Goal: Task Accomplishment & Management: Complete application form

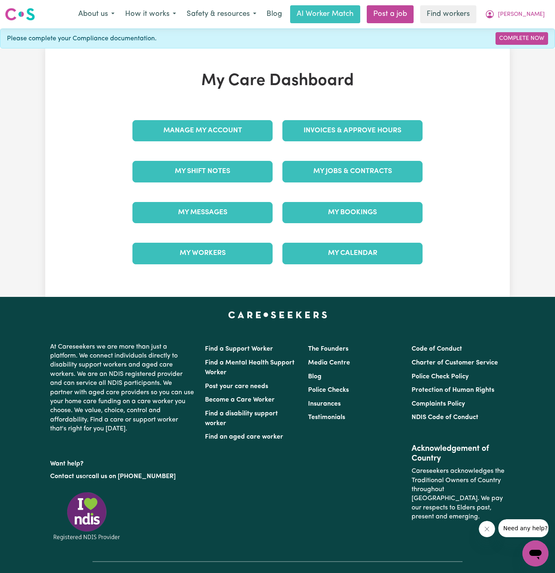
click at [338, 183] on div "My Jobs & Contracts" at bounding box center [352, 171] width 150 height 41
click at [363, 177] on link "My Jobs & Contracts" at bounding box center [352, 171] width 140 height 21
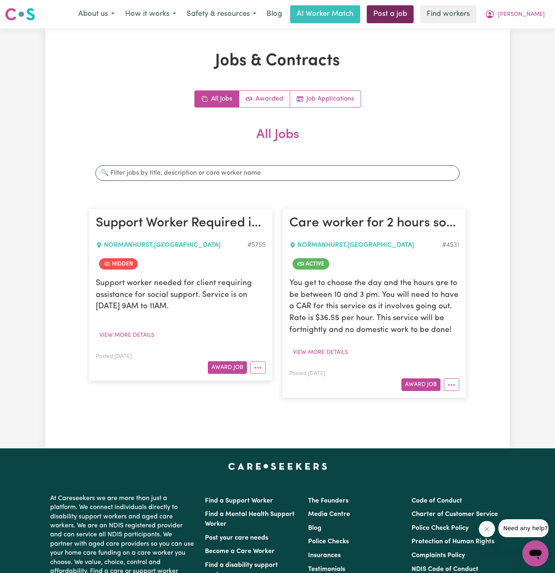
click at [413, 11] on link "Post a job" at bounding box center [389, 14] width 47 height 18
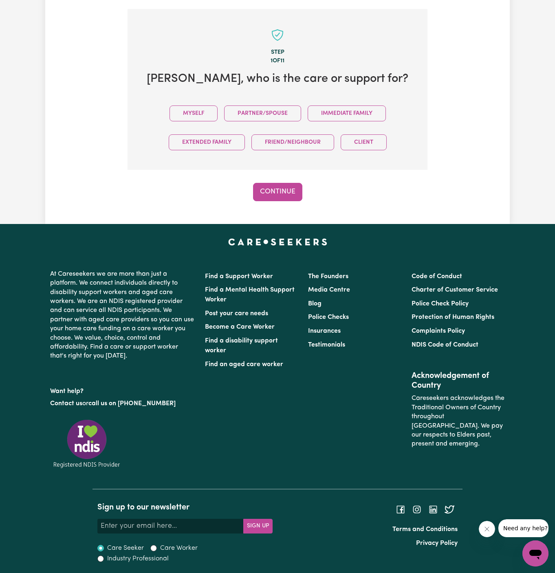
scroll to position [203, 0]
click at [189, 115] on button "Myself" at bounding box center [193, 113] width 48 height 16
click at [254, 179] on div "Step 1 of 11 Marie , who is the care or support for? Myself Partner/Spouse Imme…" at bounding box center [277, 105] width 300 height 192
click at [268, 179] on div "Step 1 of 11 Marie , who is the care or support for? Myself Partner/Spouse Imme…" at bounding box center [277, 105] width 300 height 192
click at [283, 192] on button "Continue" at bounding box center [277, 192] width 49 height 18
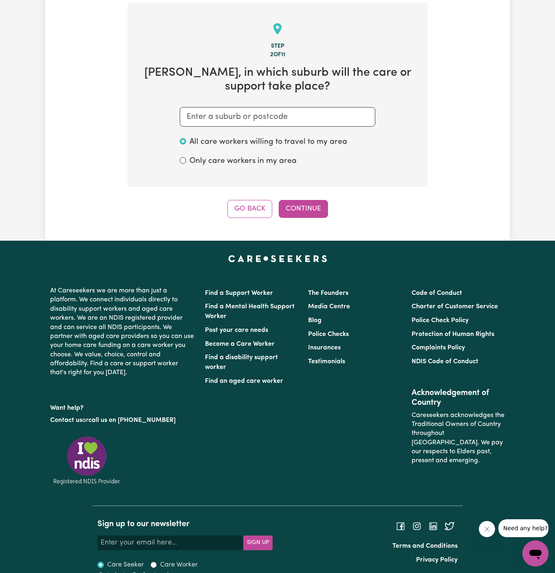
scroll to position [211, 0]
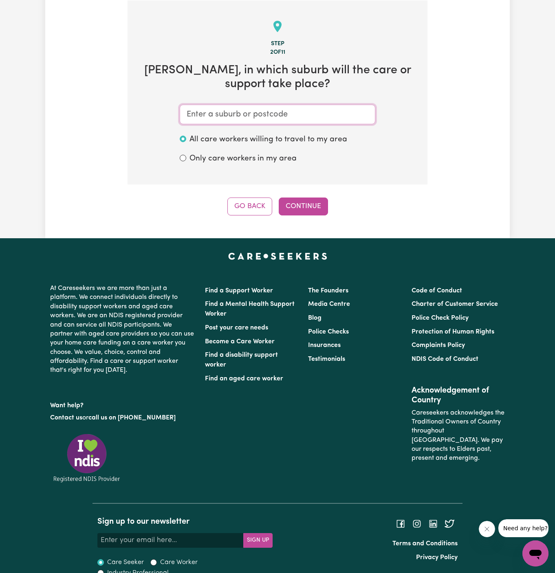
click at [280, 112] on input "text" at bounding box center [277, 115] width 195 height 20
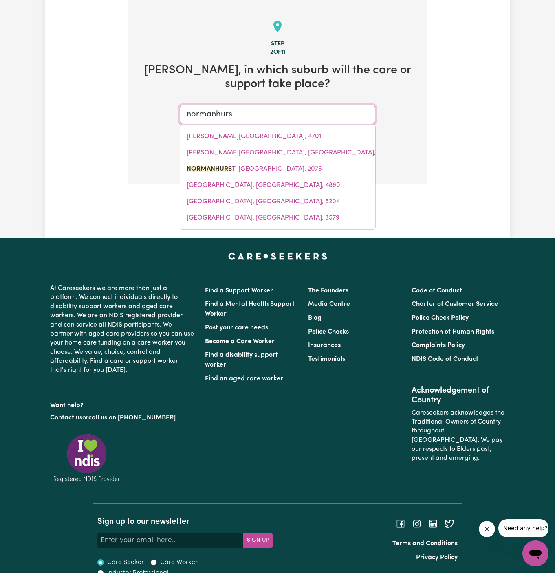
type input "normanhurst"
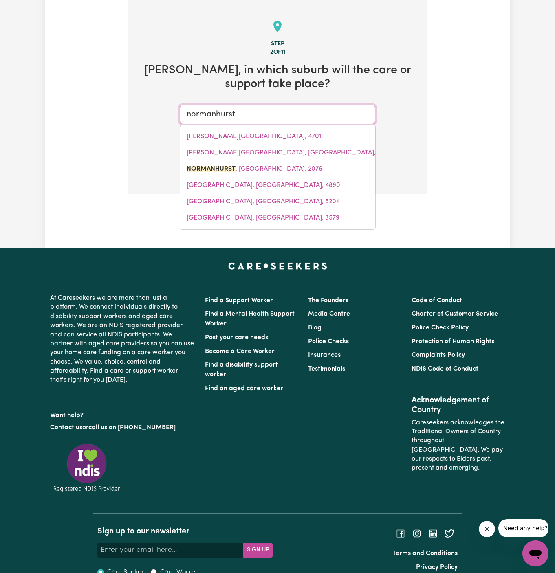
type input "normanhurst, New South Wales, 2076"
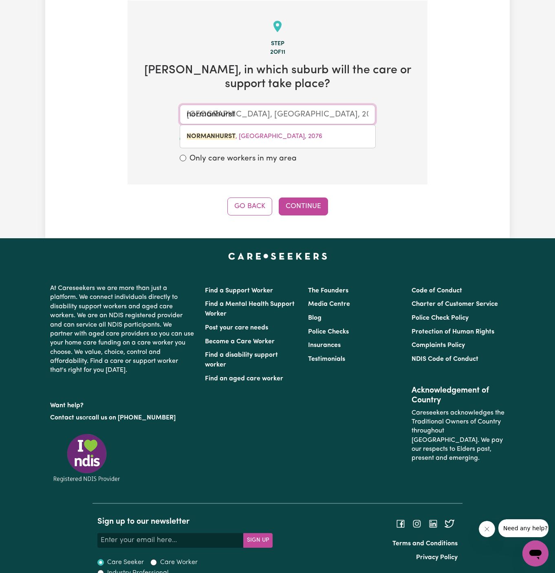
click at [293, 145] on div "NORMANHURST , New South Wales, 2076" at bounding box center [278, 137] width 196 height 24
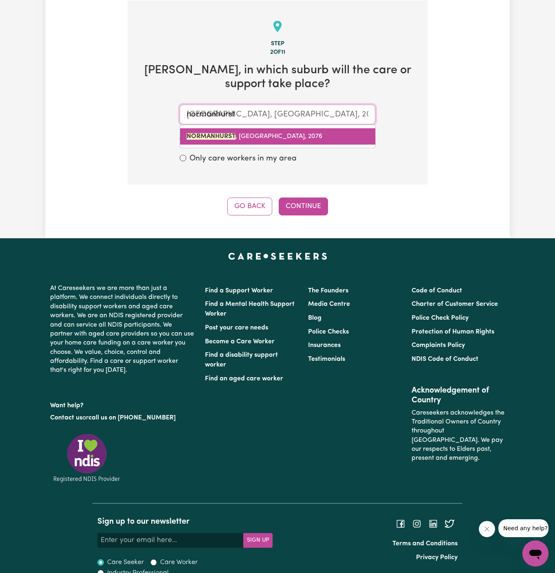
click at [294, 133] on span "NORMANHURST , New South Wales, 2076" at bounding box center [254, 136] width 136 height 7
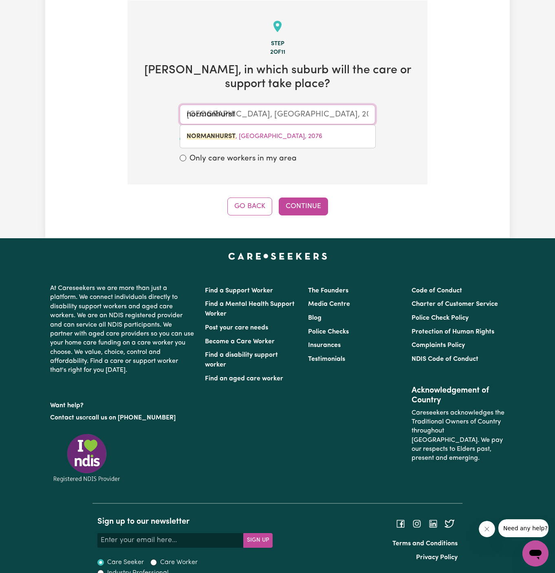
type input "NORMANHURST, New South Wales, 2076"
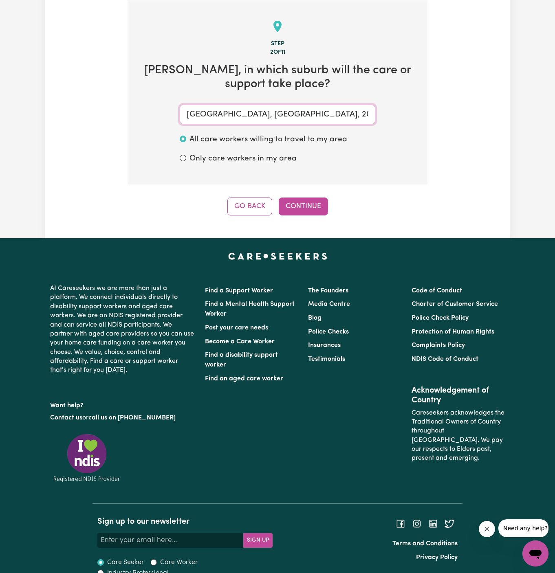
type input "NORMANHURST, New South Wales, 2076"
click at [296, 218] on div "Tell us your care and support requirements Welcome to Careseekers. We are excit…" at bounding box center [277, 27] width 464 height 421
click at [307, 193] on div "Step 2 of 11 Marie , in which suburb will the care or support take place? NORMA…" at bounding box center [277, 107] width 300 height 215
click at [284, 198] on button "Continue" at bounding box center [303, 206] width 49 height 18
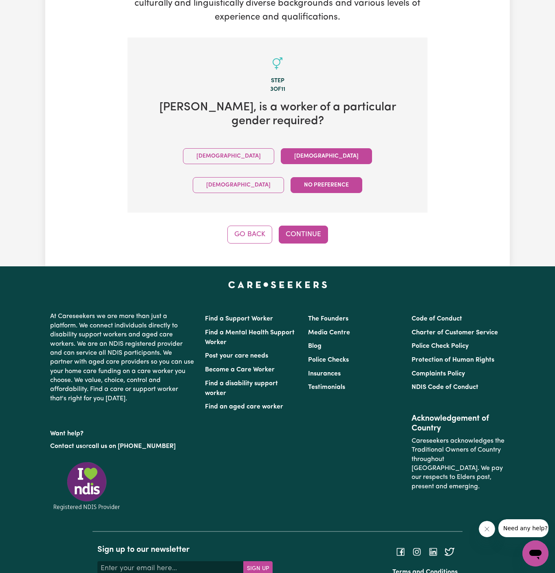
click at [281, 148] on button "Female" at bounding box center [326, 156] width 91 height 16
click at [271, 226] on div "Go Back Continue" at bounding box center [277, 235] width 300 height 18
click at [308, 226] on button "Continue" at bounding box center [303, 235] width 49 height 18
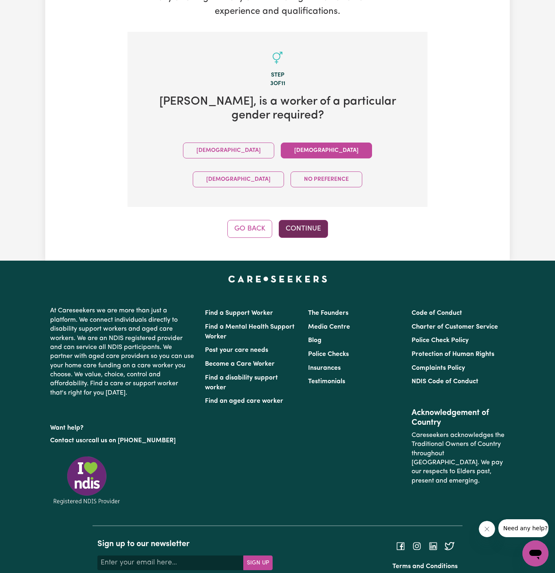
scroll to position [211, 0]
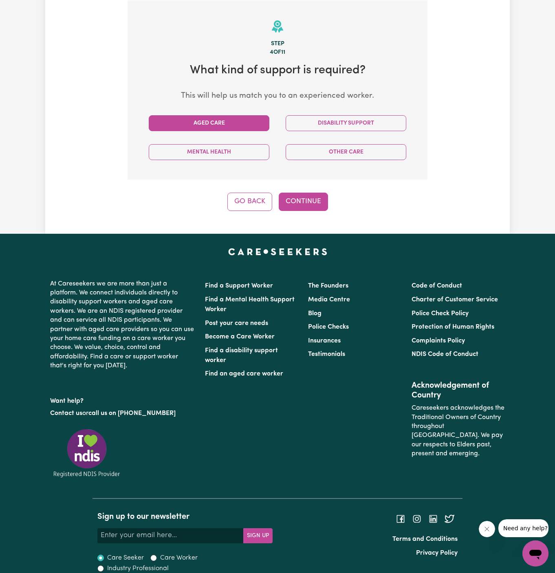
click at [219, 121] on button "Aged Care" at bounding box center [209, 123] width 121 height 16
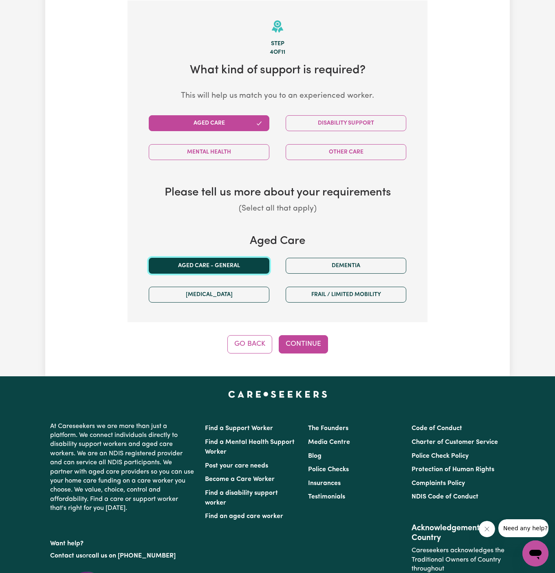
click at [230, 258] on button "Aged care - General" at bounding box center [209, 266] width 121 height 16
click at [318, 349] on button "Continue" at bounding box center [303, 344] width 49 height 18
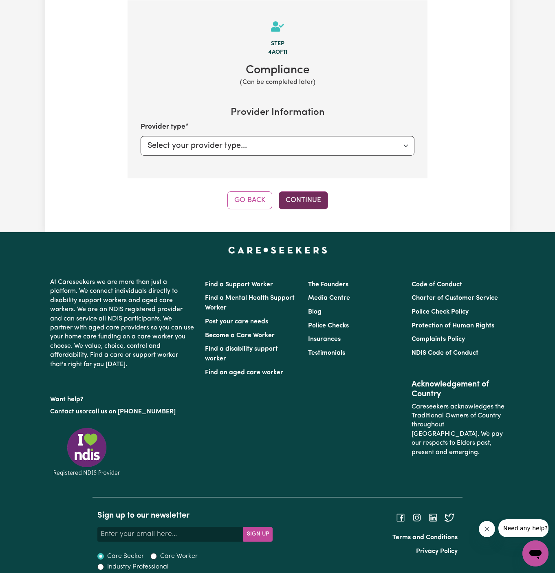
click at [308, 196] on button "Continue" at bounding box center [303, 200] width 49 height 18
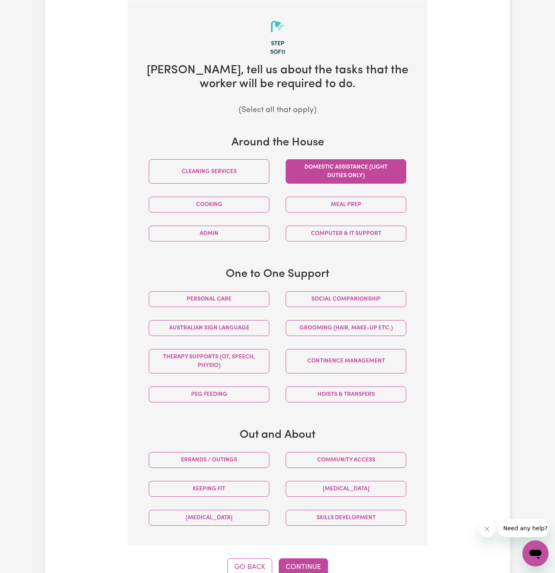
click at [350, 172] on button "Domestic assistance (light duties only)" at bounding box center [345, 171] width 121 height 24
click at [372, 294] on button "Social companionship" at bounding box center [345, 299] width 121 height 16
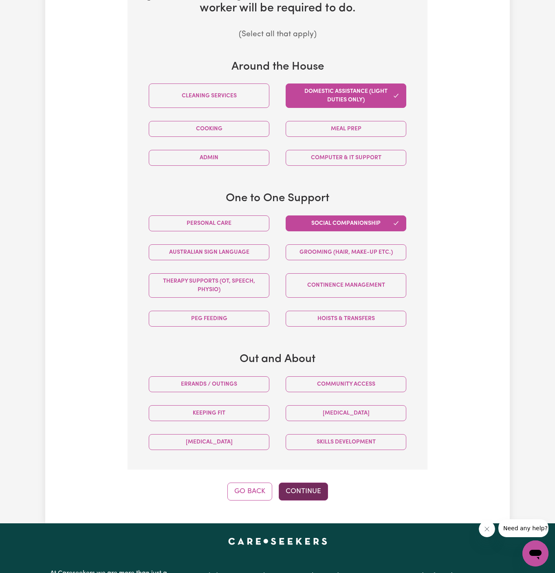
click at [309, 485] on button "Continue" at bounding box center [303, 492] width 49 height 18
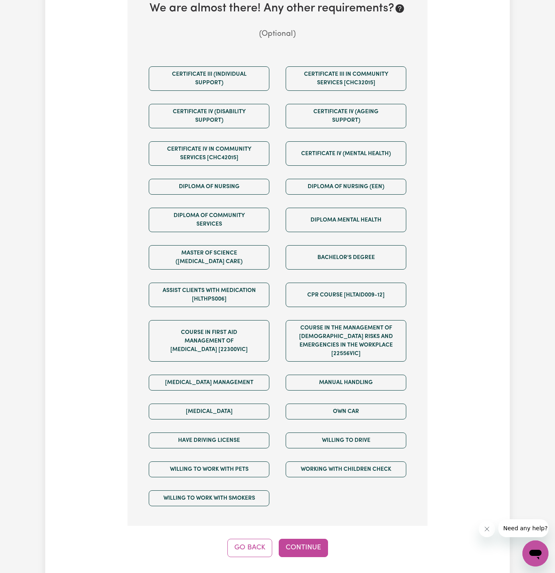
scroll to position [332, 0]
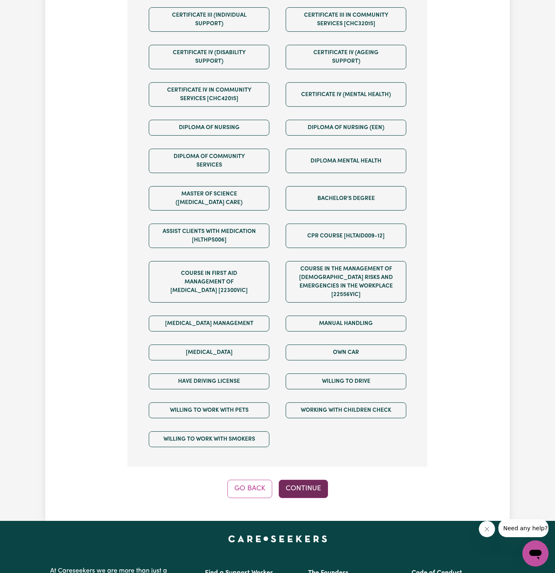
click at [314, 467] on div "Step 6 of 11 We are almost there! Any other requirements? (Optional) Certificat…" at bounding box center [277, 188] width 300 height 619
click at [307, 480] on button "Continue" at bounding box center [303, 489] width 49 height 18
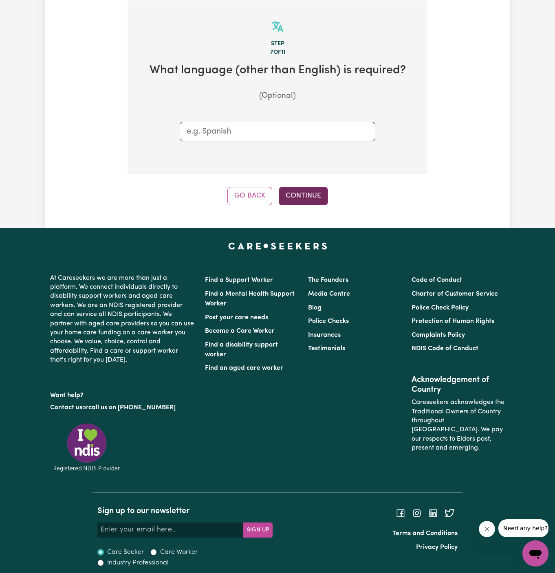
click at [308, 195] on button "Continue" at bounding box center [303, 196] width 49 height 18
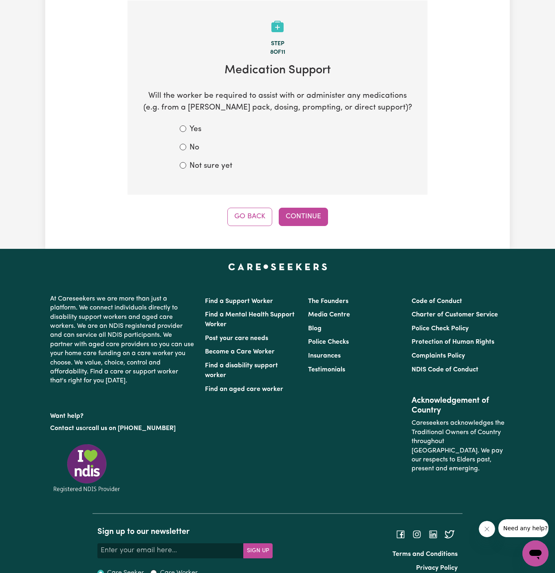
click at [185, 151] on div "No" at bounding box center [277, 148] width 195 height 12
click at [188, 143] on div "No" at bounding box center [277, 148] width 195 height 12
drag, startPoint x: 284, startPoint y: 202, endPoint x: 182, endPoint y: 145, distance: 117.0
click at [182, 145] on div "Step 8 of 11 Medication Support Will the worker be required to assist with or a…" at bounding box center [277, 113] width 300 height 226
click at [182, 145] on input "No" at bounding box center [183, 147] width 7 height 7
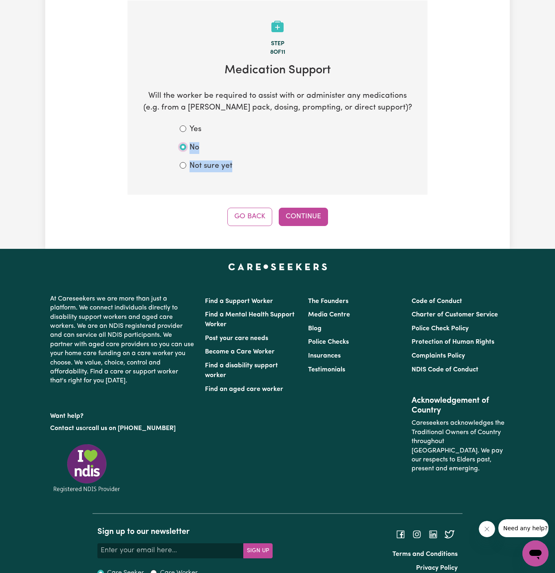
radio input "true"
click at [306, 217] on button "Continue" at bounding box center [303, 217] width 49 height 18
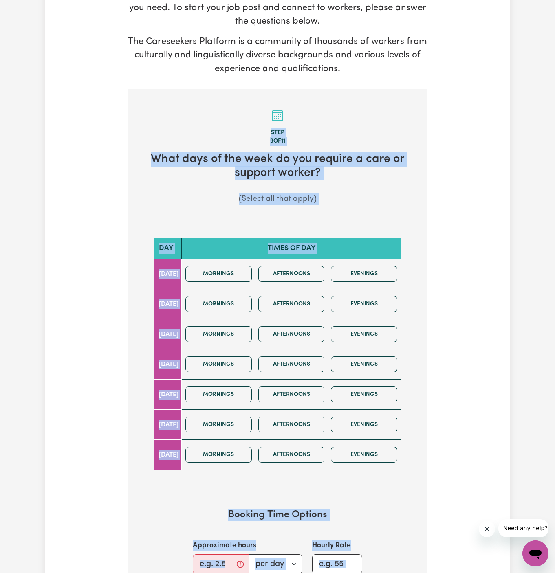
scroll to position [287, 0]
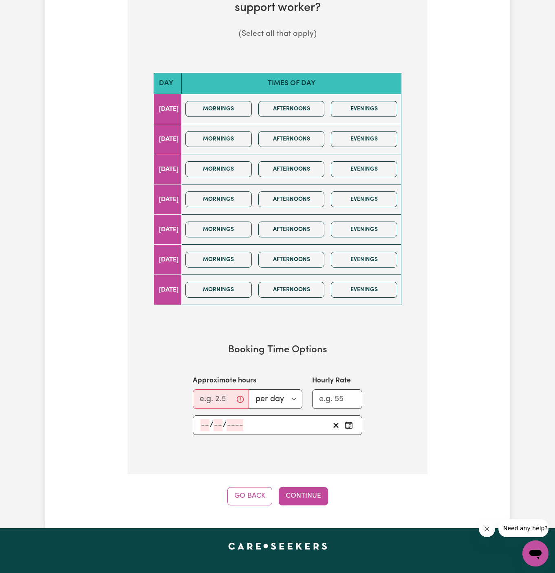
click at [83, 257] on div "Tell us your care and support requirements Welcome to Careseekers. We are excit…" at bounding box center [277, 134] width 464 height 741
click at [247, 197] on button "Mornings" at bounding box center [218, 199] width 66 height 16
click at [296, 197] on button "Afternoons" at bounding box center [291, 199] width 66 height 16
click at [207, 392] on input "Approximate hours" at bounding box center [221, 399] width 56 height 20
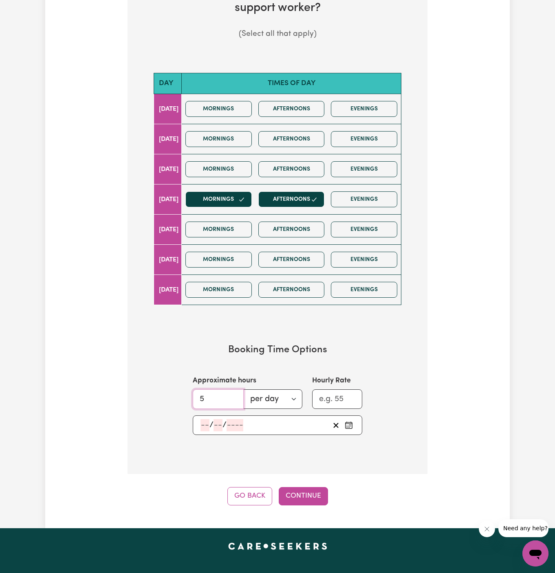
type input "5"
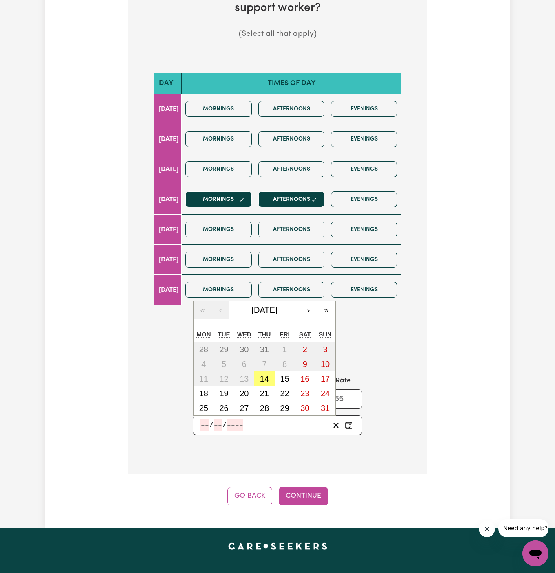
click at [204, 422] on input "number" at bounding box center [204, 425] width 9 height 12
click at [265, 389] on abbr "21" at bounding box center [264, 393] width 9 height 9
type input "2025-08-21"
type input "21"
type input "8"
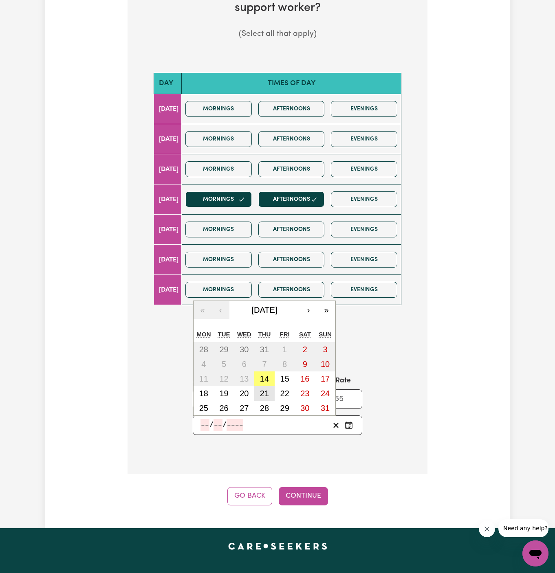
type input "2025"
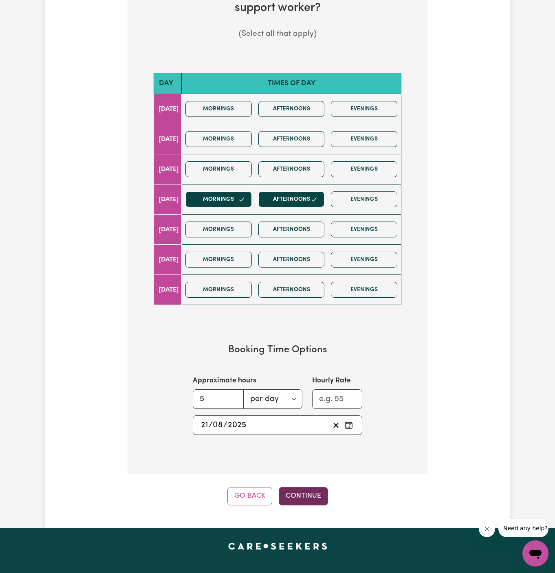
click at [305, 496] on button "Continue" at bounding box center [303, 496] width 49 height 18
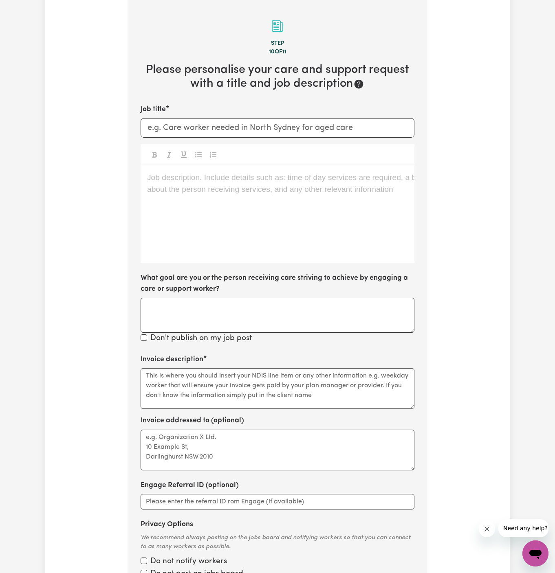
scroll to position [211, 0]
click at [236, 197] on div "Job description. Include details such as: time of day services are required, a …" at bounding box center [277, 215] width 274 height 98
click at [149, 224] on div "Job description. Include details such as: time of day services are required, a …" at bounding box center [277, 215] width 274 height 98
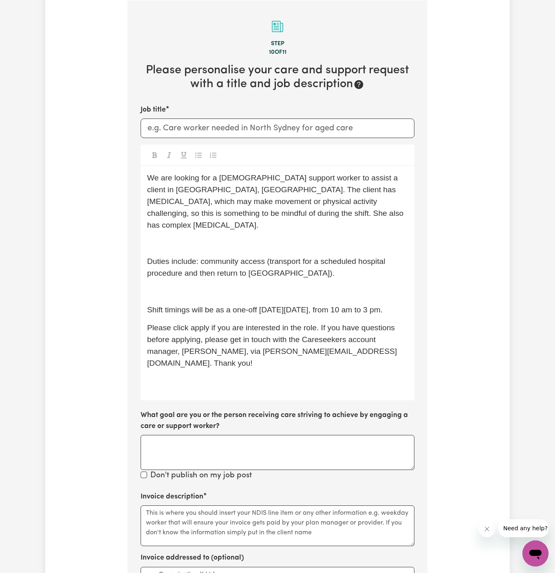
click at [169, 286] on p "﻿" at bounding box center [277, 292] width 261 height 12
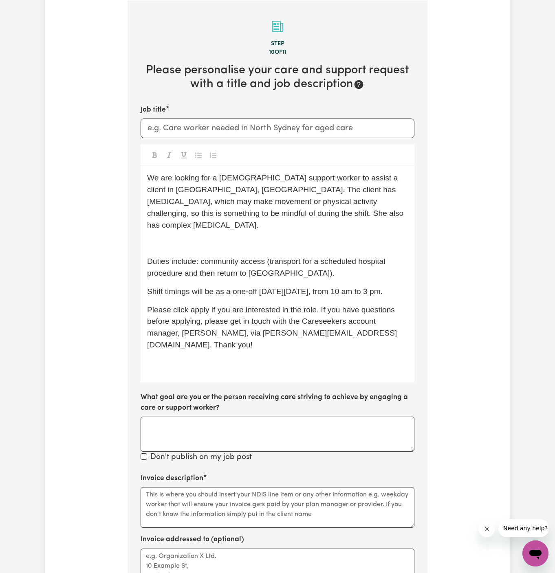
click at [177, 239] on div "We are looking for a female support worker to assist a client in Katoomba, NSW.…" at bounding box center [277, 274] width 274 height 216
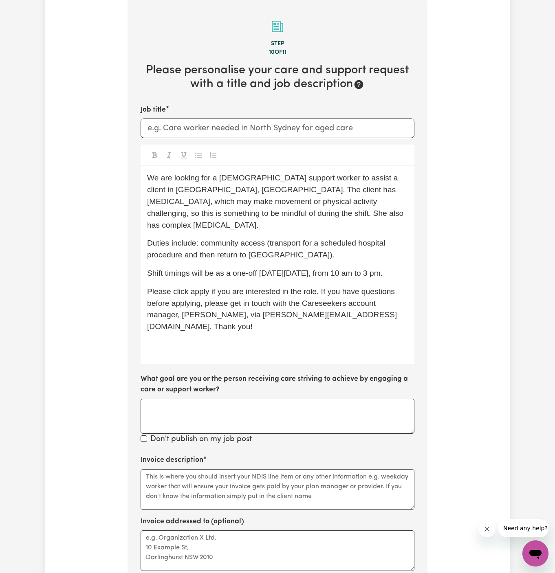
click at [197, 196] on p "We are looking for a female support worker to assist a client in Katoomba, NSW.…" at bounding box center [277, 201] width 261 height 59
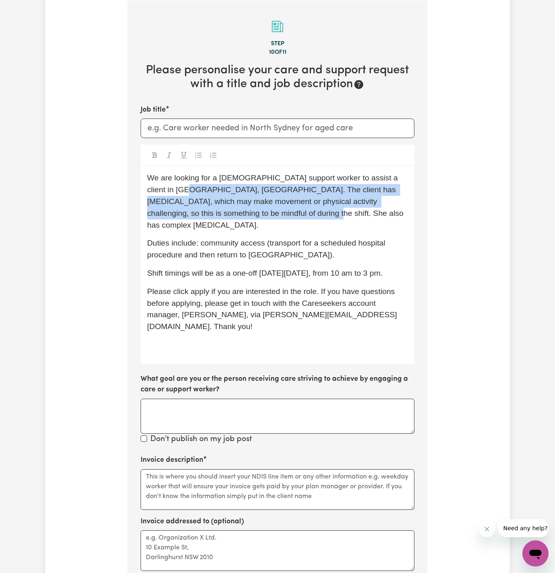
drag, startPoint x: 169, startPoint y: 191, endPoint x: 269, endPoint y: 205, distance: 100.7
click at [269, 205] on span "We are looking for a female support worker to assist a client in Katoomba, NSW.…" at bounding box center [276, 200] width 259 height 55
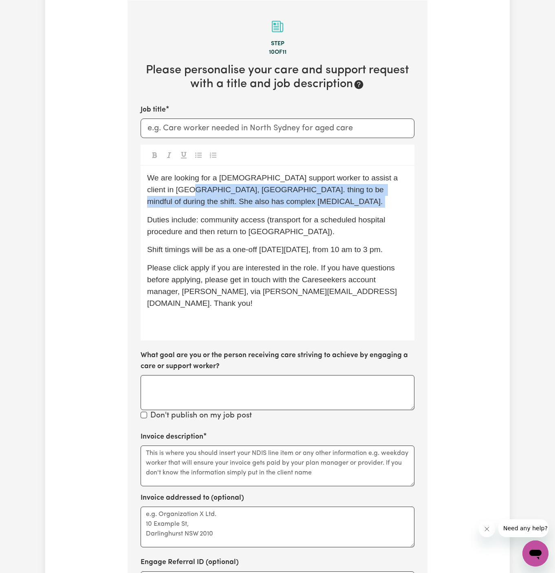
drag, startPoint x: 170, startPoint y: 193, endPoint x: 434, endPoint y: 195, distance: 263.9
click at [434, 195] on div "Tell us your care and support requirements Welcome to Careseekers. We are excit…" at bounding box center [277, 274] width 464 height 868
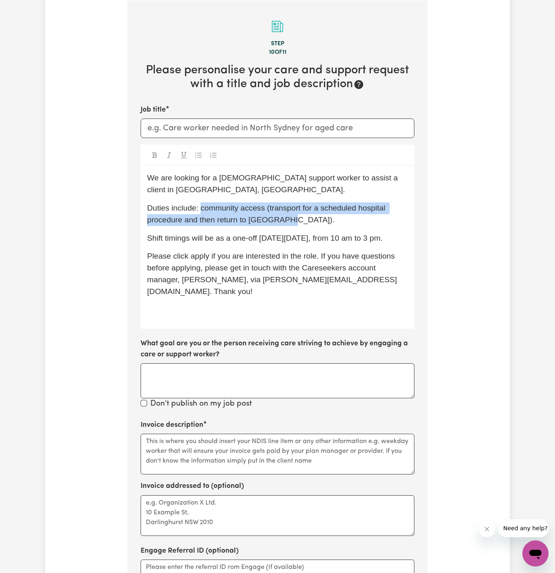
drag, startPoint x: 201, startPoint y: 209, endPoint x: 314, endPoint y: 214, distance: 113.3
click at [314, 214] on p "Duties include: community access (transport for a scheduled hospital procedure …" at bounding box center [277, 214] width 261 height 24
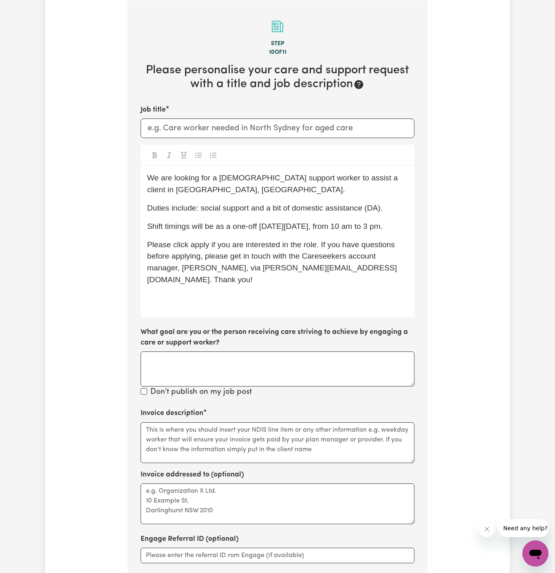
click at [289, 210] on span "Duties include: social support and a bit of domestic assistance (DA)." at bounding box center [264, 208] width 235 height 9
click at [357, 209] on p "Duties include: social support and domestic assistance (DA)." at bounding box center [277, 208] width 261 height 12
click at [238, 208] on span "Duties include: social support and domestic assistance" at bounding box center [241, 208] width 189 height 9
click at [249, 209] on span "Duties include: social compbuonship and domestic assistance" at bounding box center [254, 208] width 214 height 9
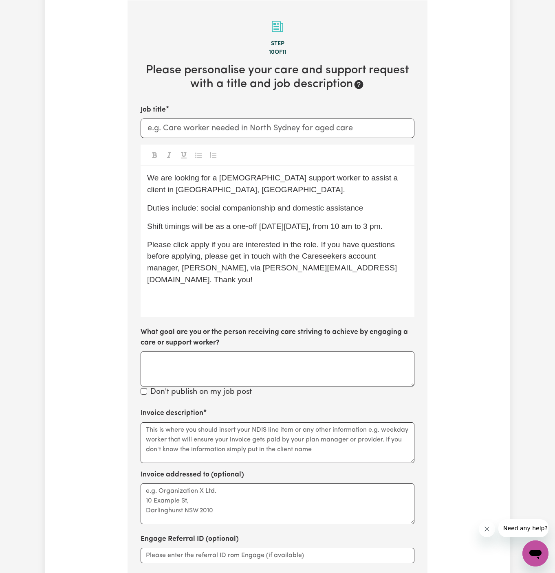
click at [279, 222] on span "Shift timings will be as a one-off on Thursday, 21/08, from 10 am to 3 pm." at bounding box center [264, 226] width 235 height 9
click at [216, 306] on div "Job title We are looking for a female support worker to assist a client in Kato…" at bounding box center [277, 252] width 274 height 294
click at [224, 292] on p "﻿" at bounding box center [277, 298] width 261 height 12
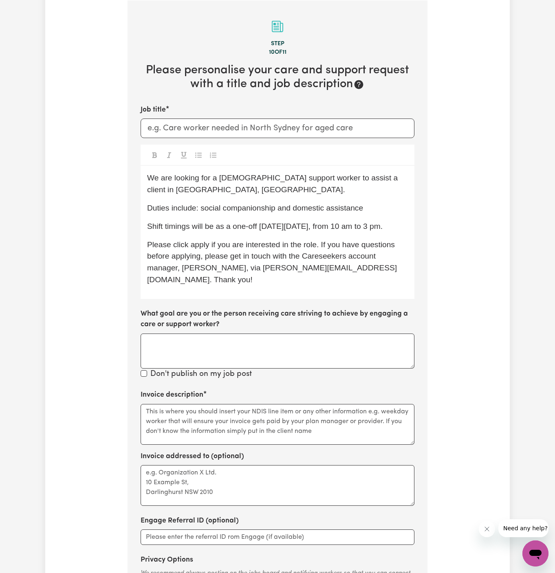
click at [202, 243] on span "Please click apply if you are interested in the role. If you have questions bef…" at bounding box center [272, 262] width 250 height 44
click at [245, 267] on span "Please click Apply if you are interested in the role. If you have questions bef…" at bounding box center [272, 262] width 250 height 44
click at [253, 246] on span "Please click Apply if you are interested in the role. If you have questions bef…" at bounding box center [272, 262] width 250 height 44
click at [235, 236] on div "We are looking for a female support worker to assist a client in Katoomba, NSW.…" at bounding box center [277, 232] width 274 height 133
drag, startPoint x: 270, startPoint y: 227, endPoint x: 399, endPoint y: 224, distance: 128.3
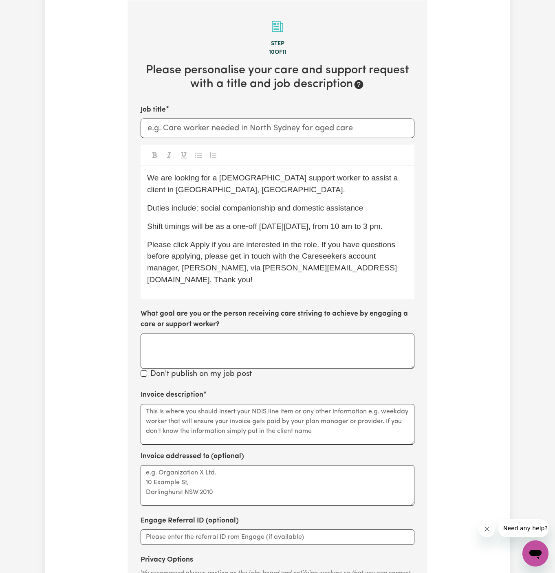
click at [382, 224] on span "Shift timings will be as a one-off on Thursday, 21/08, from 10 am to 3 pm." at bounding box center [264, 226] width 235 height 9
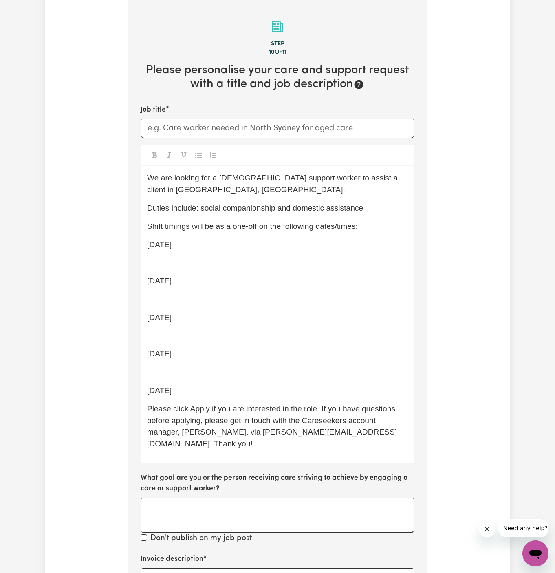
click at [180, 304] on p "﻿" at bounding box center [277, 300] width 261 height 12
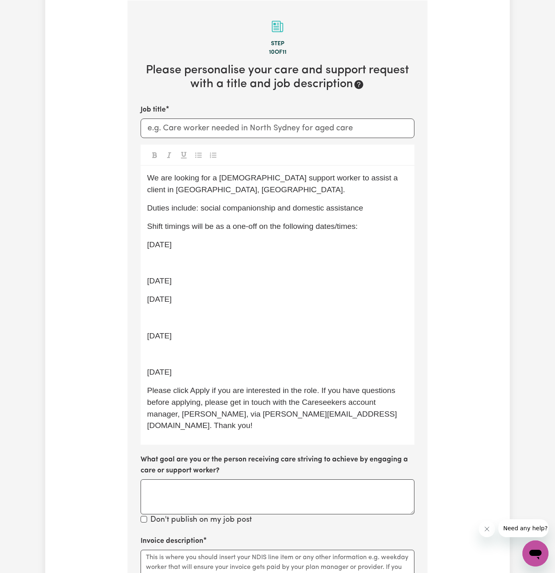
click at [175, 271] on div "We are looking for a female support worker to assist a client in Katoomba, NSW.…" at bounding box center [277, 305] width 274 height 279
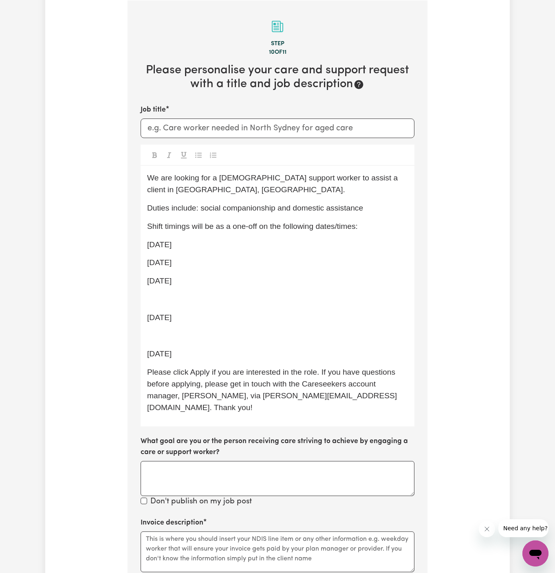
click at [174, 291] on div "We are looking for a female support worker to assist a client in Katoomba, NSW.…" at bounding box center [277, 296] width 274 height 261
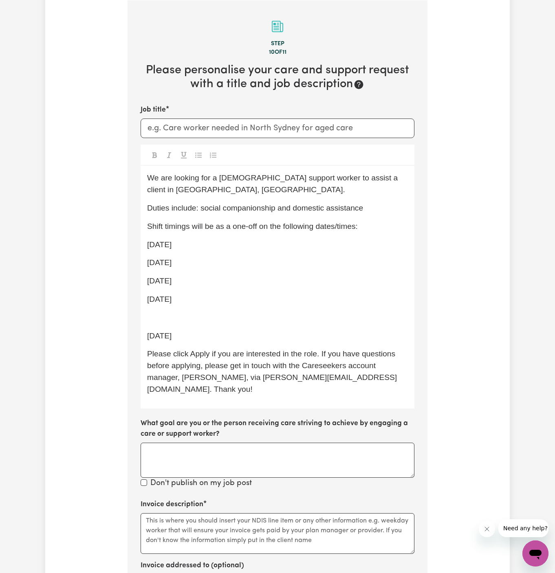
click at [175, 318] on p "﻿" at bounding box center [277, 318] width 261 height 12
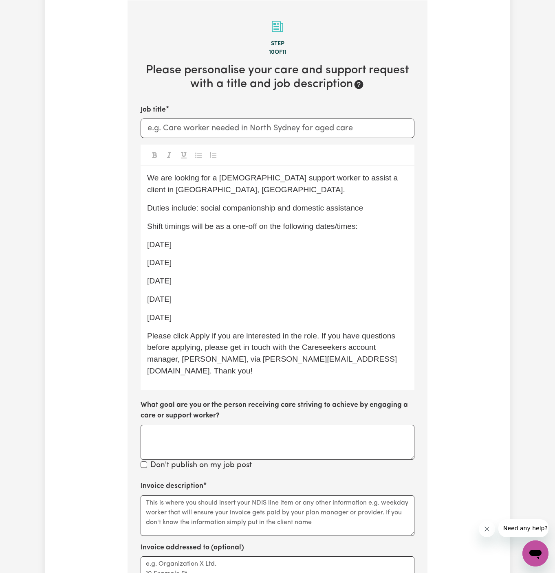
click at [283, 241] on p "21st August" at bounding box center [277, 245] width 261 height 12
click at [300, 246] on p "21st August frm 10:00 AM and 5:00 PM." at bounding box center [277, 245] width 261 height 12
click at [195, 245] on span "21st August frm 10:00 AM and 5:00 PM" at bounding box center [207, 244] width 120 height 9
click at [212, 250] on p "21st August from 10:00 AM and 5:00 PM" at bounding box center [277, 245] width 261 height 12
drag, startPoint x: 189, startPoint y: 246, endPoint x: 160, endPoint y: 246, distance: 29.3
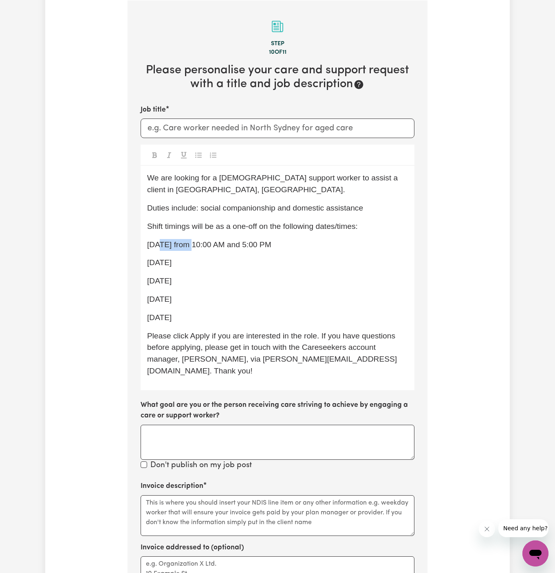
click at [160, 246] on span "21st August from 10:00 AM and 5:00 PM" at bounding box center [209, 244] width 124 height 9
drag, startPoint x: 213, startPoint y: 261, endPoint x: 155, endPoint y: 265, distance: 58.8
click at [155, 265] on p "28th August" at bounding box center [277, 263] width 261 height 12
click at [165, 274] on div "We are looking for a female support worker to assist a client in Katoomba, NSW.…" at bounding box center [277, 278] width 274 height 224
drag, startPoint x: 201, startPoint y: 278, endPoint x: 152, endPoint y: 281, distance: 48.6
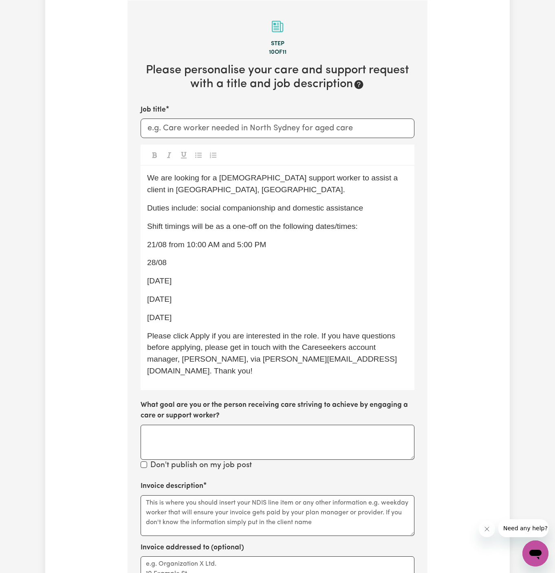
click at [152, 281] on p "4th September" at bounding box center [277, 281] width 261 height 12
click at [174, 292] on div "We are looking for a female support worker to assist a client in Katoomba, NSW.…" at bounding box center [277, 278] width 274 height 224
drag, startPoint x: 213, startPoint y: 298, endPoint x: 156, endPoint y: 296, distance: 57.4
click at [156, 296] on p "11th September" at bounding box center [277, 300] width 261 height 12
click at [171, 321] on span "18th September" at bounding box center [159, 317] width 24 height 9
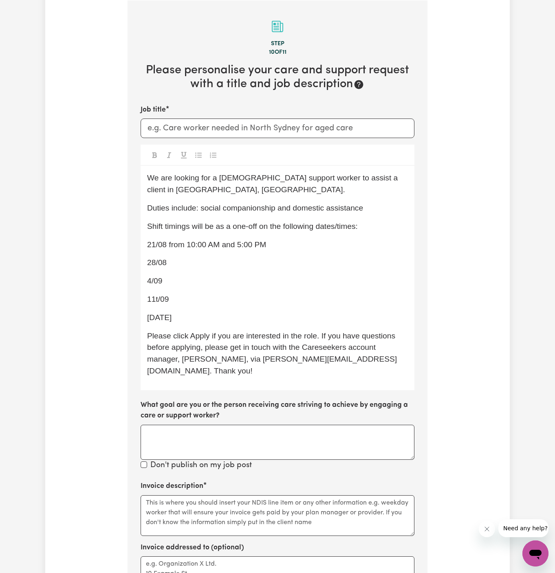
drag, startPoint x: 208, startPoint y: 320, endPoint x: 156, endPoint y: 320, distance: 51.3
click at [156, 320] on p "18th September" at bounding box center [277, 318] width 261 height 12
click at [156, 302] on span "11t/09" at bounding box center [158, 299] width 22 height 9
click at [150, 281] on span "4/09" at bounding box center [154, 280] width 15 height 9
click at [175, 294] on p "11/09" at bounding box center [277, 300] width 261 height 12
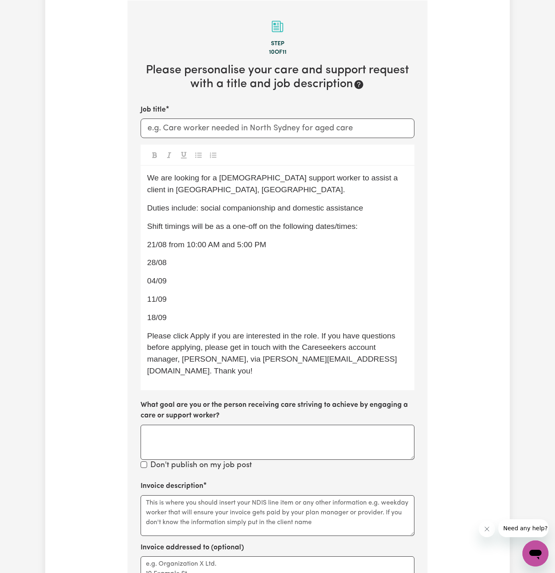
click at [176, 300] on p "11/09" at bounding box center [277, 300] width 261 height 12
click at [174, 294] on p "11/09" at bounding box center [277, 300] width 261 height 12
click at [180, 268] on p "28/08" at bounding box center [277, 263] width 261 height 12
click at [178, 296] on p "11/09" at bounding box center [277, 300] width 261 height 12
click at [182, 316] on p "18/09" at bounding box center [277, 318] width 261 height 12
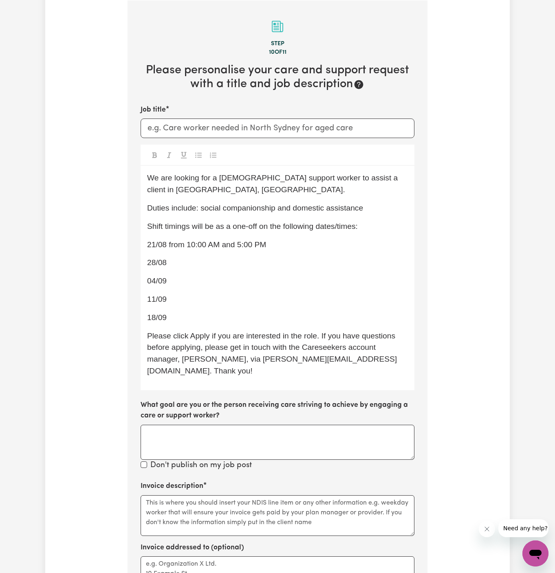
drag, startPoint x: 170, startPoint y: 244, endPoint x: 316, endPoint y: 250, distance: 146.7
click at [316, 250] on div "We are looking for a female support worker to assist a client in Katoomba, NSW.…" at bounding box center [277, 278] width 274 height 224
drag, startPoint x: 296, startPoint y: 249, endPoint x: 168, endPoint y: 249, distance: 127.9
click at [168, 249] on p "21/08 from 10:00 AM and 5:00 PM" at bounding box center [277, 245] width 261 height 12
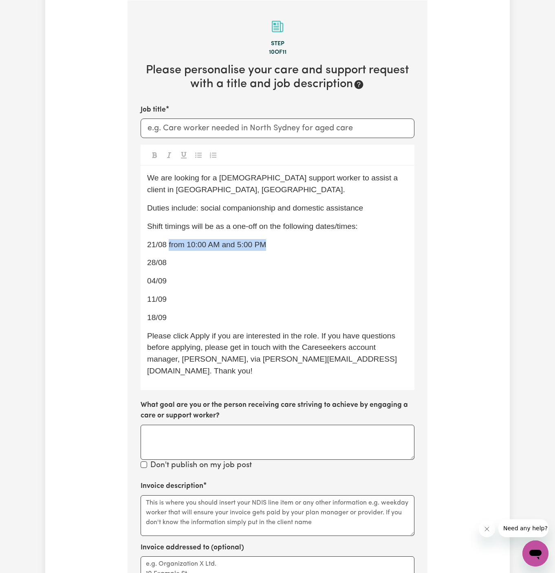
copy span "from 10:00 AM and 5:00 PM"
click at [180, 252] on div "We are looking for a female support worker to assist a client in Katoomba, NSW.…" at bounding box center [277, 278] width 274 height 224
click at [180, 264] on p "28/08" at bounding box center [277, 263] width 261 height 12
click at [180, 273] on div "We are looking for a female support worker to assist a client in Katoomba, NSW.…" at bounding box center [277, 278] width 274 height 224
click at [180, 279] on p "04/09" at bounding box center [277, 281] width 261 height 12
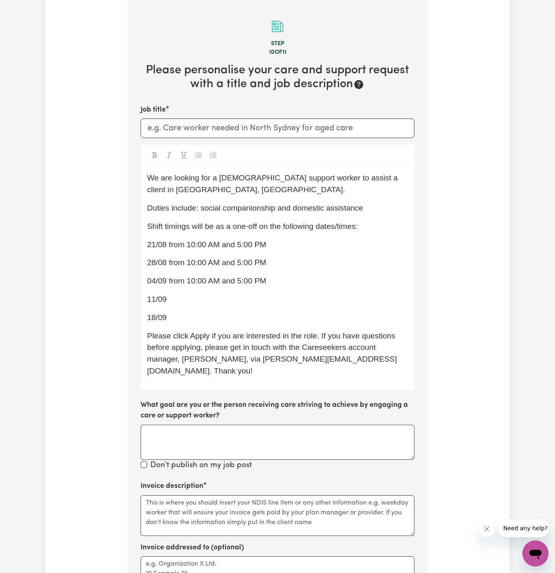
click at [178, 298] on p "11/09" at bounding box center [277, 300] width 261 height 12
click at [179, 313] on p "18/09" at bounding box center [277, 318] width 261 height 12
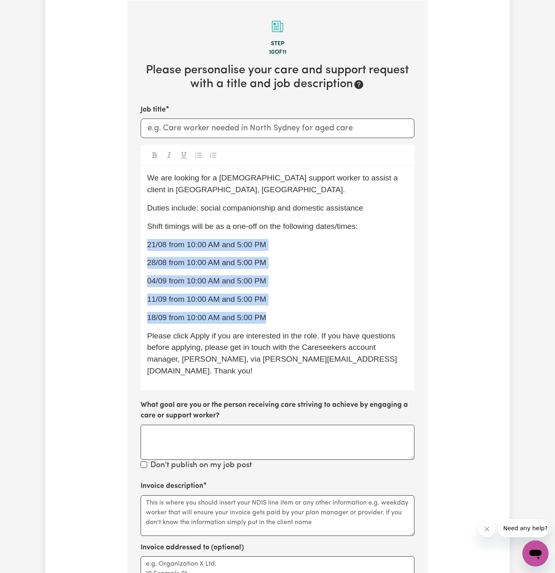
drag, startPoint x: 290, startPoint y: 317, endPoint x: 144, endPoint y: 246, distance: 162.1
click at [144, 246] on div "We are looking for a female support worker to assist a client in Katoomba, NSW.…" at bounding box center [277, 278] width 274 height 224
click at [200, 157] on icon "Toggle undefined" at bounding box center [198, 155] width 7 height 7
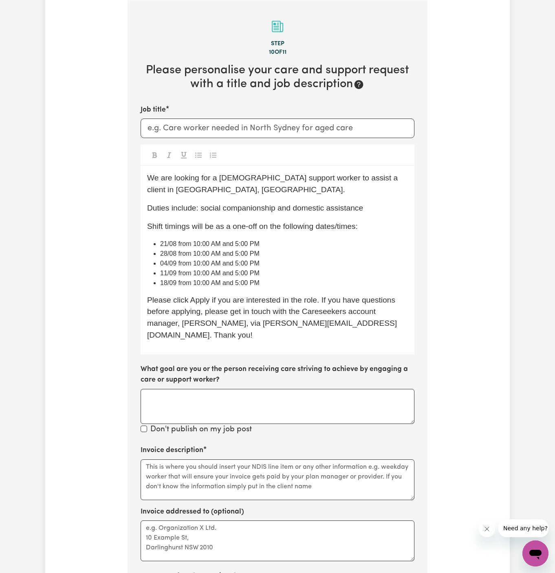
click at [215, 292] on div "We are looking for a female support worker to assist a client in Katoomba, NSW.…" at bounding box center [277, 260] width 274 height 188
click at [178, 244] on span "21/08 from 10:00 AM and 5:00 PM" at bounding box center [209, 243] width 99 height 7
click at [191, 243] on span "21/08 Thursday from 10:00 AM and 5:00 PM" at bounding box center [211, 243] width 103 height 7
copy span "Thursday"
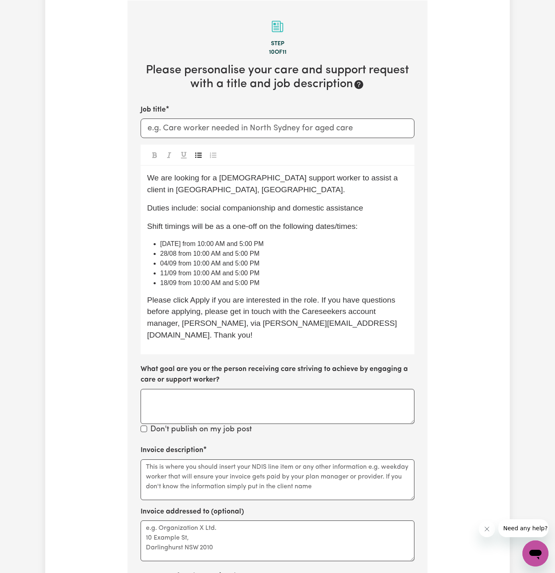
click at [176, 254] on span "28/08 from 10:00 AM and 5:00 PM" at bounding box center [209, 253] width 99 height 7
click at [177, 264] on span "04/09 from 10:00 AM and 5:00 PM" at bounding box center [209, 263] width 99 height 7
click at [177, 273] on span "11/09 from 10:00 AM and 5:00 PM" at bounding box center [209, 273] width 99 height 7
click at [175, 281] on span "18/09 from 10:00 AM and 5:00 PM" at bounding box center [209, 282] width 99 height 7
click at [241, 280] on span "18/09 Thursday from 10:00 AM and 5:00 PM" at bounding box center [211, 282] width 103 height 7
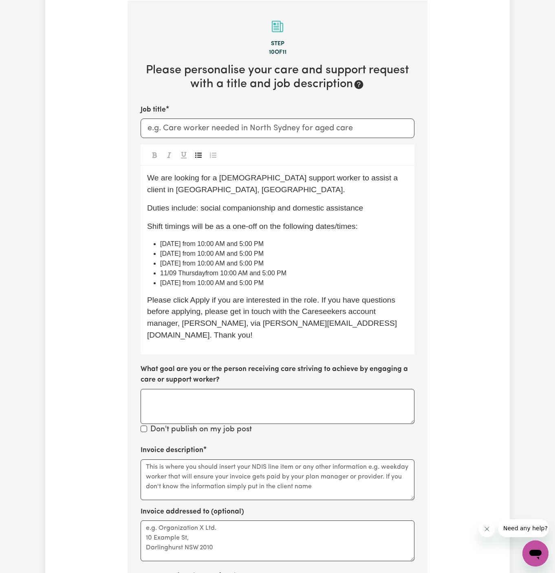
click at [311, 253] on li "28/08 Thursday from 10:00 AM and 5:00 PM" at bounding box center [284, 254] width 248 height 10
drag, startPoint x: 216, startPoint y: 227, endPoint x: 259, endPoint y: 227, distance: 42.8
click at [259, 227] on span "Shift timings will be as a one-off on the following dates/times:" at bounding box center [252, 226] width 211 height 9
click at [200, 271] on span "11/09 Thursdayfrom 10:00 AM and 5:00 PM" at bounding box center [223, 273] width 126 height 7
click at [204, 275] on span "11/09 Thursdayfrom 10:00 AM and 5:00 PM" at bounding box center [223, 273] width 126 height 7
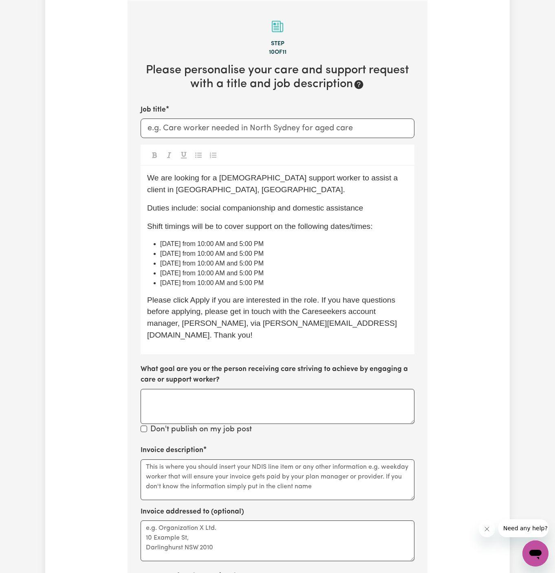
click at [271, 288] on div "We are looking for a female support worker to assist a client in Katoomba, NSW.…" at bounding box center [277, 260] width 274 height 188
click at [301, 284] on li "18/09 Thursday from 10:00 AM and 5:00 PM" at bounding box center [284, 283] width 248 height 10
click at [176, 130] on input "Job title" at bounding box center [277, 128] width 274 height 20
paste input "Normanhurst, NSW"
type input "Female Support Worker Needed In Normanhurst, NSW"
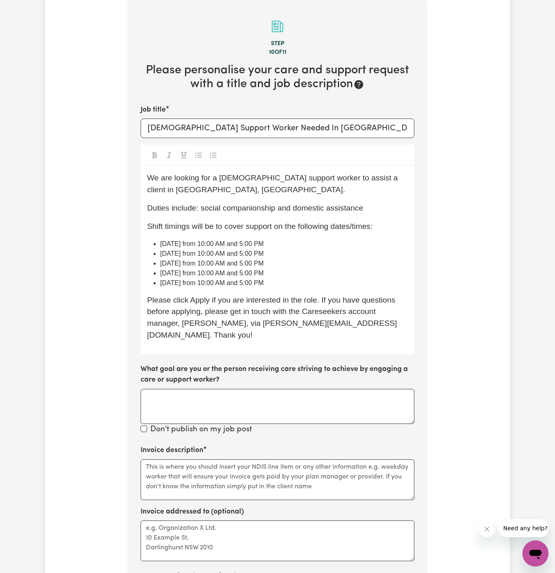
click at [315, 244] on li "21/08 Thursday from 10:00 AM and 5:00 PM" at bounding box center [284, 244] width 248 height 10
click at [306, 259] on li "04/09 Thursday from 10:00 AM and 5:00 PM" at bounding box center [284, 264] width 248 height 10
drag, startPoint x: 299, startPoint y: 284, endPoint x: 226, endPoint y: 250, distance: 80.5
click at [218, 250] on ul "21/08 Thursday from 10:00 AM and 5:00 PM 28/08 Thursday from 10:00 AM and 5:00 …" at bounding box center [277, 263] width 261 height 49
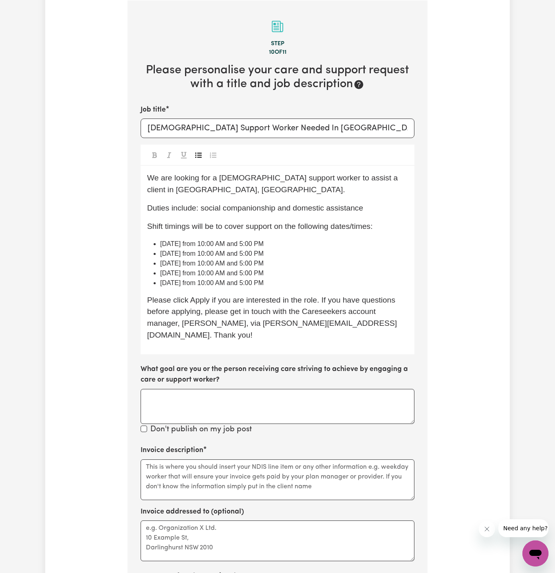
click at [226, 250] on span "28/08 Thursday from 10:00 AM and 5:00 PM" at bounding box center [211, 253] width 103 height 7
drag, startPoint x: 211, startPoint y: 244, endPoint x: 349, endPoint y: 244, distance: 138.0
click at [349, 244] on li "21/08 Thursday from 10:00 AM and 5:00 PM" at bounding box center [284, 244] width 248 height 10
drag, startPoint x: 205, startPoint y: 253, endPoint x: 340, endPoint y: 249, distance: 135.7
click at [340, 249] on li "28/08 Thursday from 10:00 AM and 5:00 PM" at bounding box center [284, 254] width 248 height 10
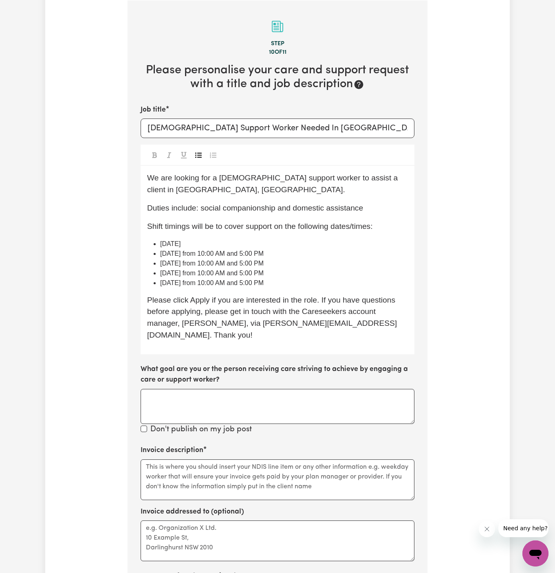
click at [340, 249] on li "28/08 Thursday from 10:00 AM and 5:00 PM" at bounding box center [284, 254] width 248 height 10
click at [214, 254] on span "28/08 Thursday from 10:00 AM and 5:00 PM" at bounding box center [211, 253] width 103 height 7
drag, startPoint x: 208, startPoint y: 254, endPoint x: 356, endPoint y: 254, distance: 148.2
click at [356, 254] on li "28/08 Thursday from 10:00 AM and 5:00 PM" at bounding box center [284, 254] width 248 height 10
drag, startPoint x: 302, startPoint y: 263, endPoint x: 215, endPoint y: 263, distance: 87.1
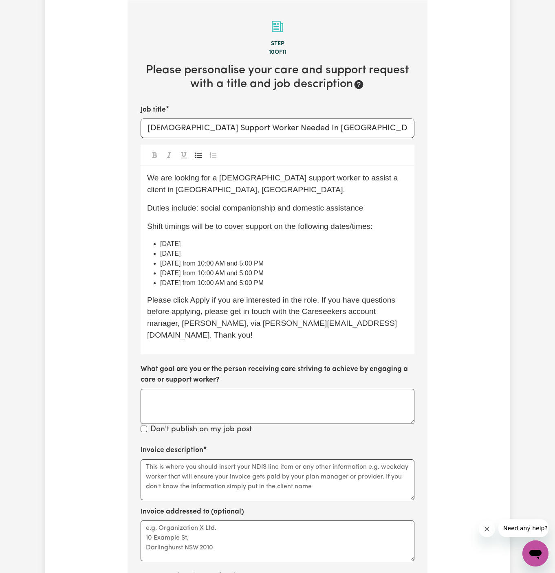
click at [215, 263] on li "04/09 Thursday from 10:00 AM and 5:00 PM" at bounding box center [284, 264] width 248 height 10
drag, startPoint x: 207, startPoint y: 271, endPoint x: 316, endPoint y: 269, distance: 109.2
click at [316, 269] on li "11/09 Thursday from 10:00 AM and 5:00 PM" at bounding box center [284, 273] width 248 height 10
drag, startPoint x: 302, startPoint y: 287, endPoint x: 207, endPoint y: 282, distance: 95.5
click at [207, 282] on div "We are looking for a female support worker to assist a client in Katoomba, NSW.…" at bounding box center [277, 260] width 274 height 188
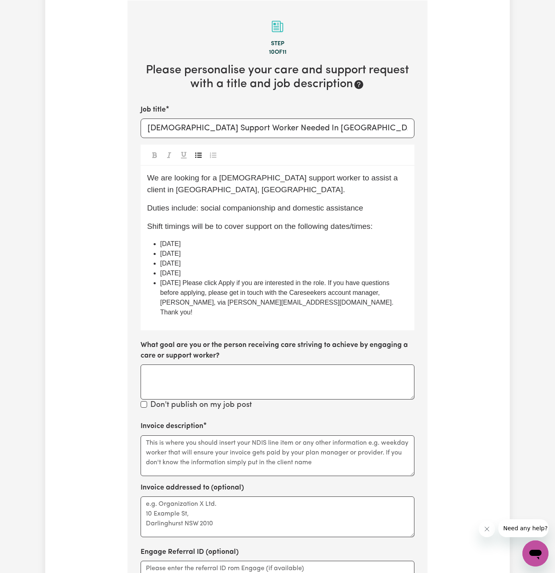
click at [369, 235] on div "We are looking for a female support worker to assist a client in Katoomba, NSW.…" at bounding box center [277, 248] width 274 height 164
click at [208, 284] on span "18/09 Thursday Please click Apply if you are interested in the role. If you hav…" at bounding box center [277, 297] width 235 height 36
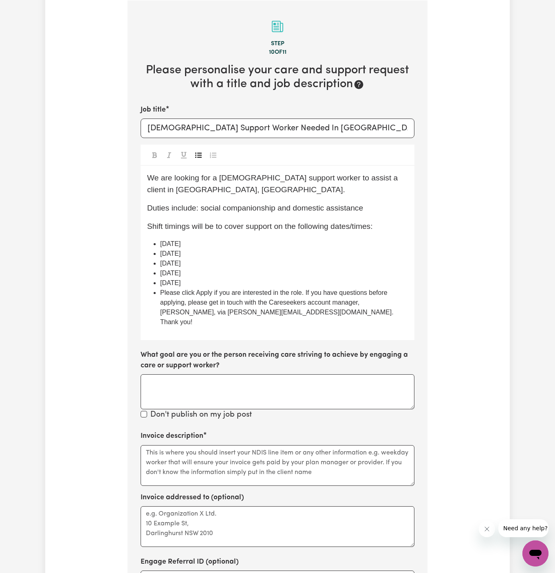
click at [198, 156] on icon "Toggle undefined" at bounding box center [198, 154] width 7 height 5
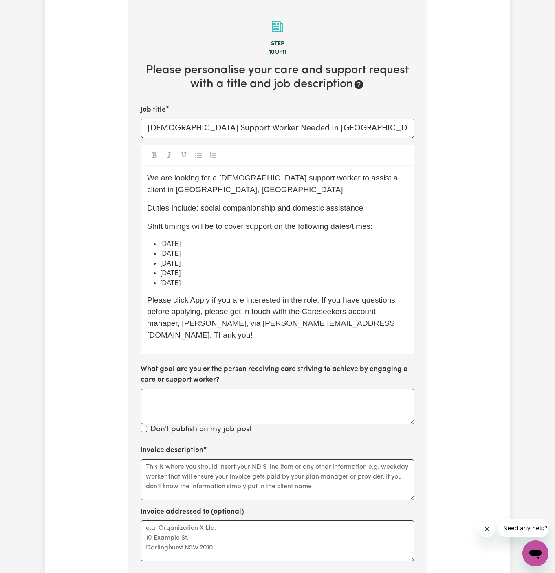
click at [274, 236] on div "We are looking for a female support worker to assist a client in Katoomba, NSW.…" at bounding box center [277, 260] width 274 height 188
click at [314, 251] on li "28/08 Thursday" at bounding box center [284, 254] width 248 height 10
click at [384, 233] on div "We are looking for a female support worker to assist a client in Katoomba, NSW.…" at bounding box center [277, 260] width 274 height 188
drag, startPoint x: 351, startPoint y: 226, endPoint x: 396, endPoint y: 222, distance: 45.7
click at [396, 222] on p "Shift timings will be to cover support on the following dates/times:" at bounding box center [277, 227] width 261 height 12
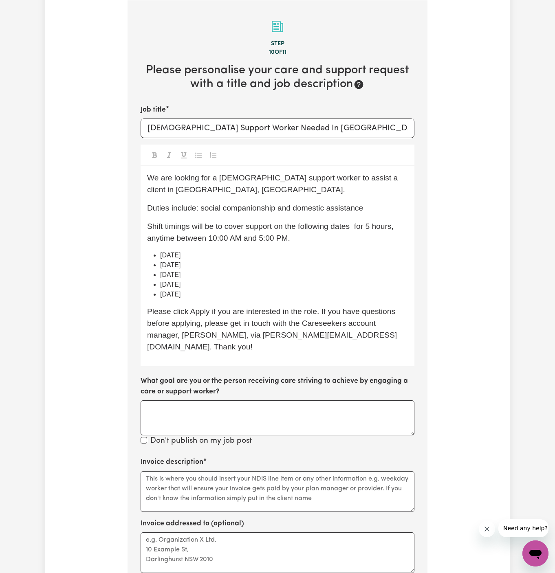
click at [355, 226] on span "Shift timings will be to cover support on the following dates for 5 hours, anyt…" at bounding box center [271, 232] width 248 height 20
click at [308, 240] on p "Shift timings will be to cover support on the following dates for 5 hours, anyt…" at bounding box center [277, 233] width 261 height 24
click at [307, 237] on p "Shift timings will be to cover support on the following dates for 5 hours, anyt…" at bounding box center [277, 233] width 261 height 24
click at [296, 471] on textarea "Invoice description" at bounding box center [277, 491] width 274 height 41
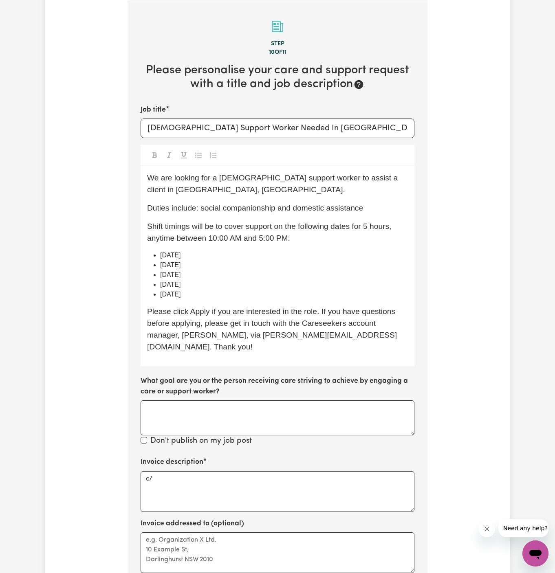
click at [233, 457] on div "Invoice description c/" at bounding box center [277, 484] width 274 height 55
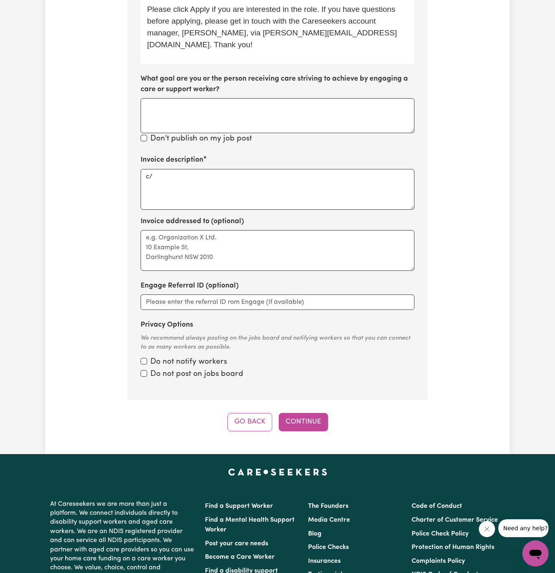
scroll to position [388, 0]
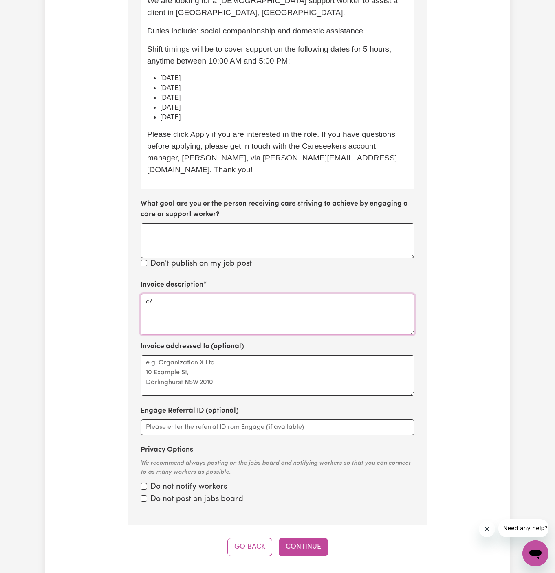
click at [183, 294] on textarea "c/" at bounding box center [277, 314] width 274 height 41
click at [156, 294] on textarea "c/o KNC" at bounding box center [277, 314] width 274 height 41
type textarea "c/o KNC"
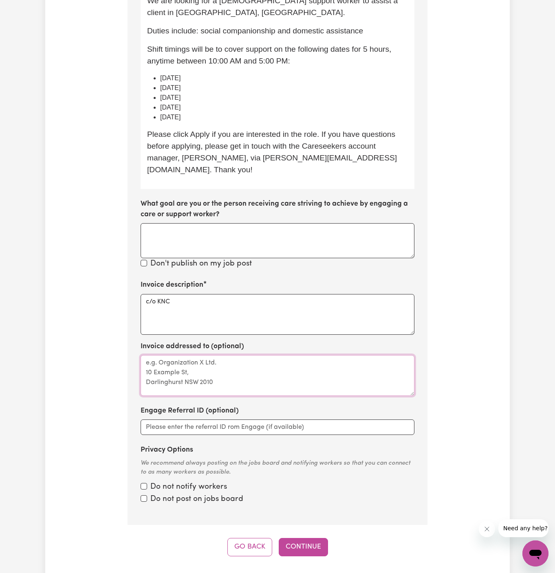
click at [175, 371] on textarea "Invoice addressed to (optional)" at bounding box center [277, 375] width 274 height 41
paste textarea "c/o KNC"
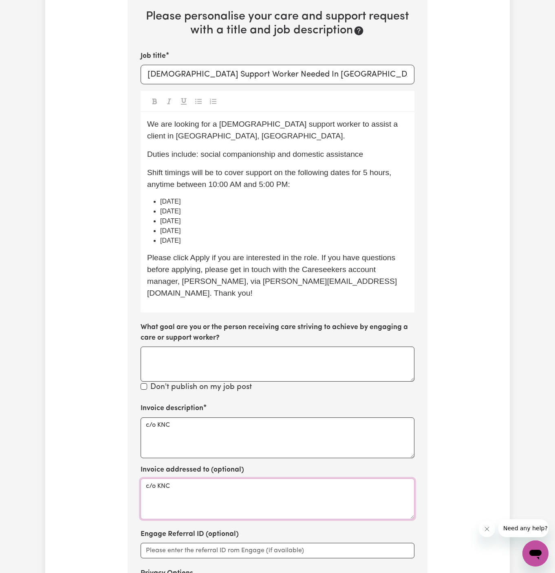
scroll to position [264, 0]
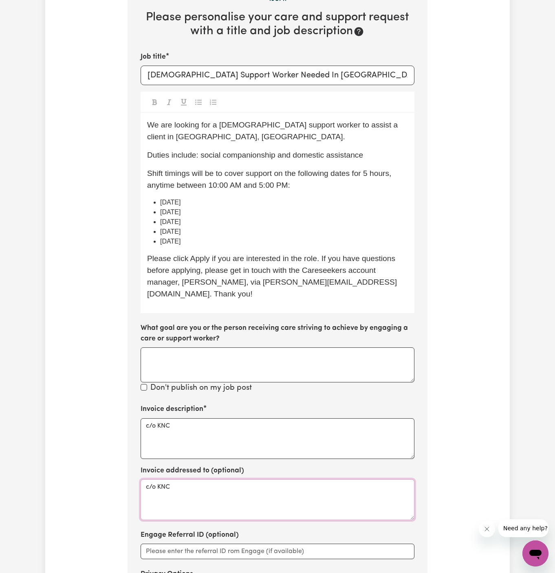
type textarea "c/o KNC"
drag, startPoint x: 275, startPoint y: 75, endPoint x: 386, endPoint y: 75, distance: 111.2
click at [386, 75] on input "Female Support Worker Needed In Normanhurst, NSW" at bounding box center [277, 76] width 274 height 20
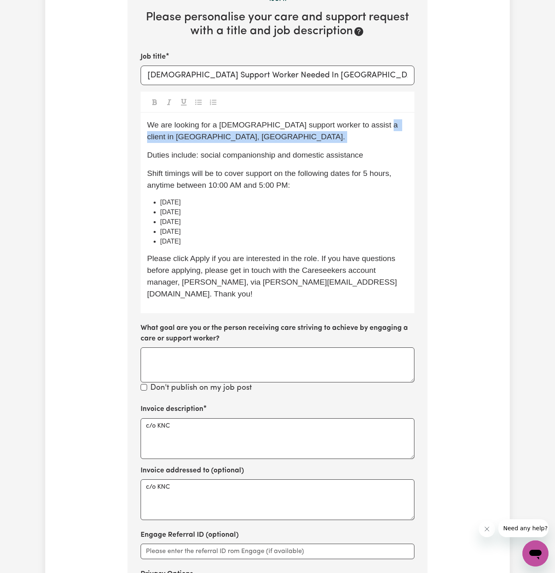
drag, startPoint x: 363, startPoint y: 126, endPoint x: 378, endPoint y: 145, distance: 24.4
click at [378, 145] on div "We are looking for a female support worker to assist a client in Katoomba, NSW.…" at bounding box center [277, 213] width 274 height 200
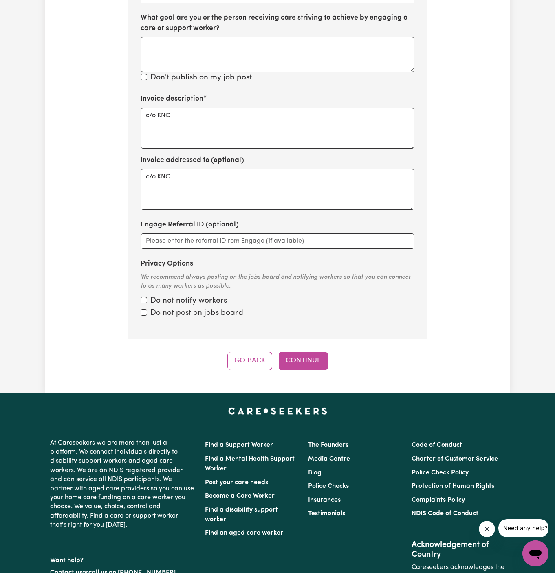
scroll to position [732, 0]
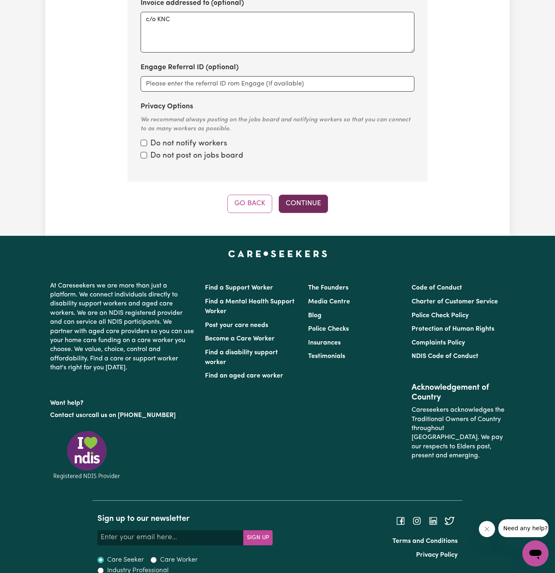
click at [302, 195] on button "Continue" at bounding box center [303, 204] width 49 height 18
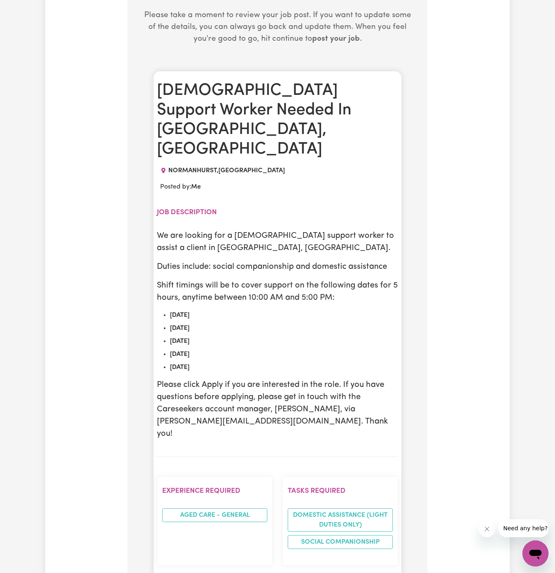
scroll to position [316, 0]
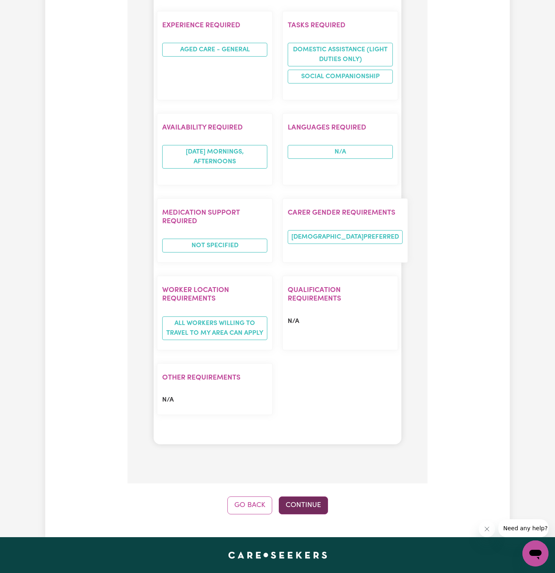
click at [317, 496] on button "Continue" at bounding box center [303, 505] width 49 height 18
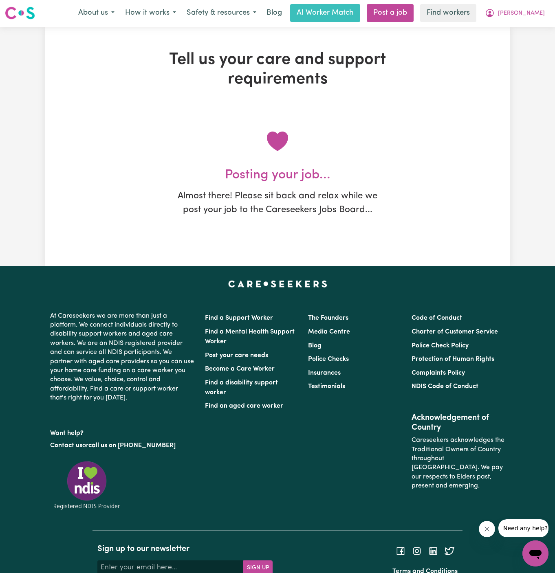
scroll to position [0, 0]
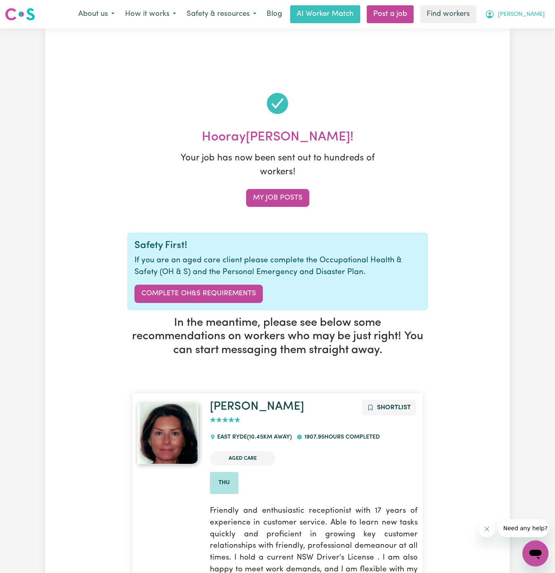
click at [535, 11] on span "[PERSON_NAME]" at bounding box center [521, 14] width 47 height 9
click at [533, 36] on link "My Dashboard" at bounding box center [517, 31] width 64 height 15
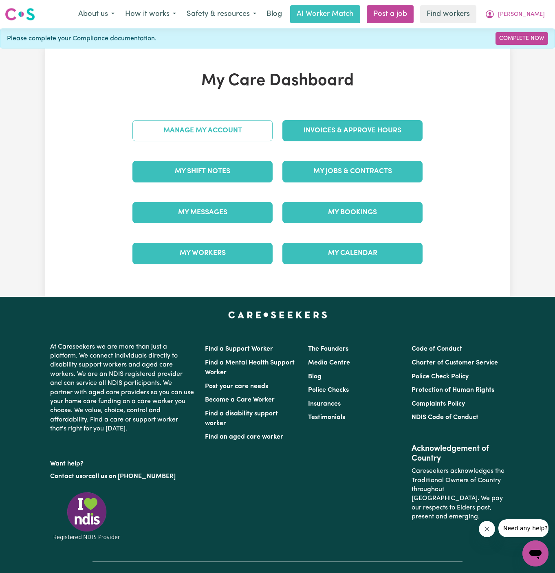
click at [211, 127] on link "Manage My Account" at bounding box center [202, 130] width 140 height 21
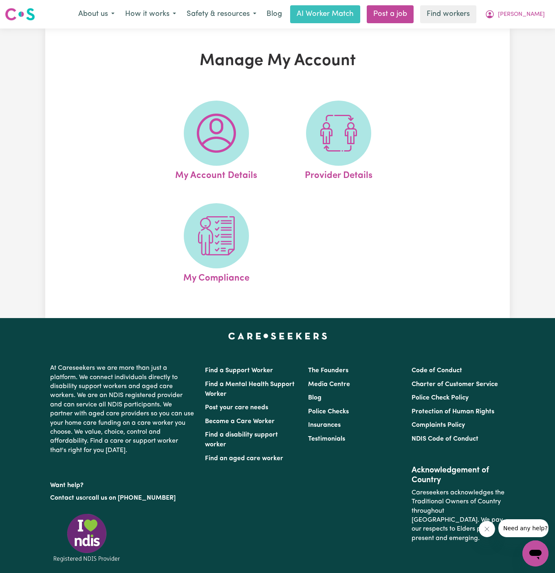
click at [211, 127] on img at bounding box center [216, 133] width 39 height 39
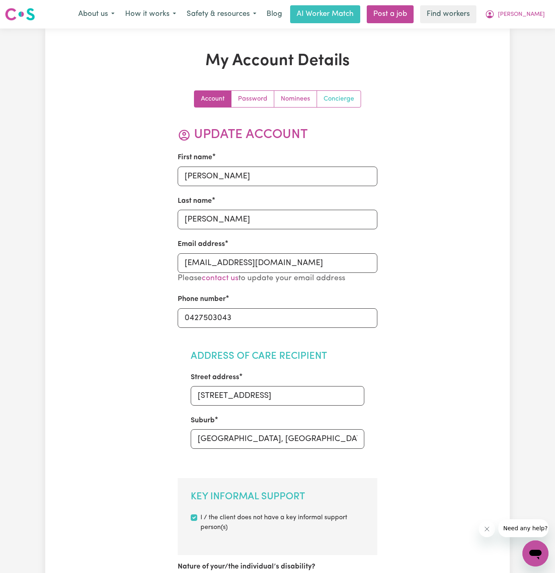
click at [338, 96] on link "Concierge" at bounding box center [339, 99] width 44 height 16
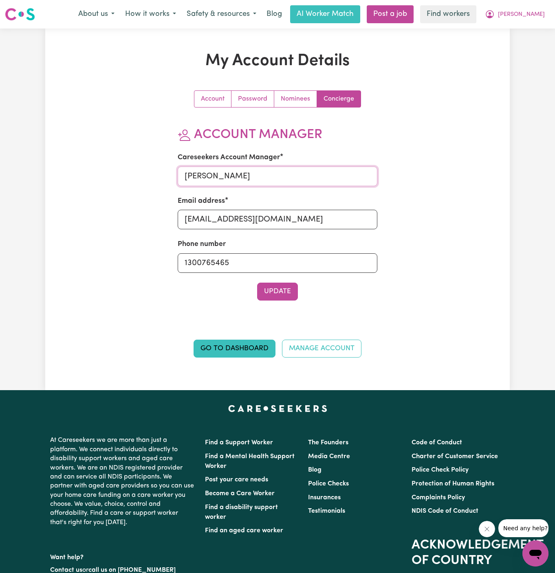
click at [279, 178] on input "Emcee Peterson" at bounding box center [278, 177] width 200 height 20
type input "Annie"
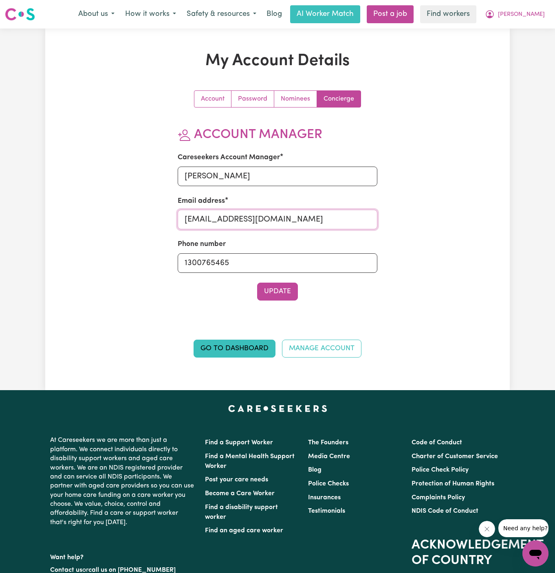
click at [278, 217] on input "emcee@careseekers.com.au" at bounding box center [278, 220] width 200 height 20
type input "annie@careseekers.com.au"
click at [284, 271] on input "1300765465" at bounding box center [278, 263] width 200 height 20
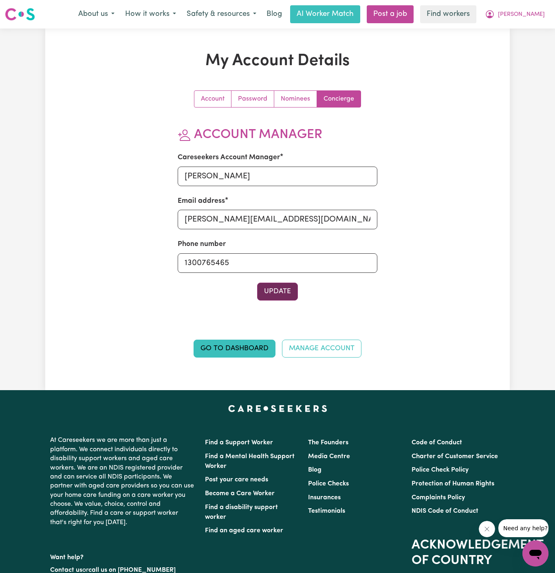
click at [282, 287] on button "Update" at bounding box center [277, 292] width 41 height 18
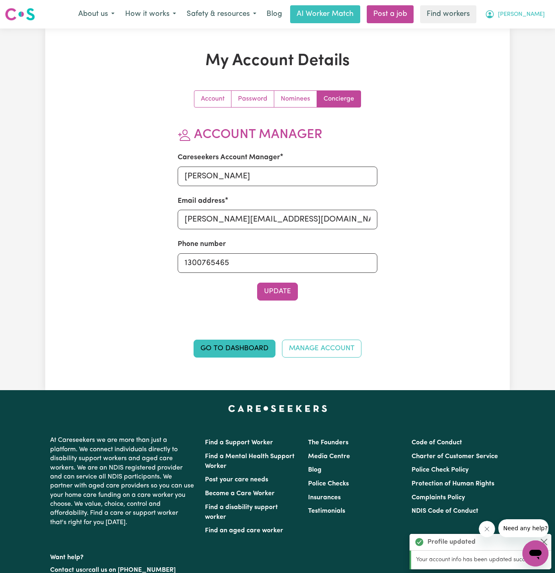
click at [538, 12] on span "[PERSON_NAME]" at bounding box center [521, 14] width 47 height 9
click at [530, 29] on link "My Dashboard" at bounding box center [517, 31] width 64 height 15
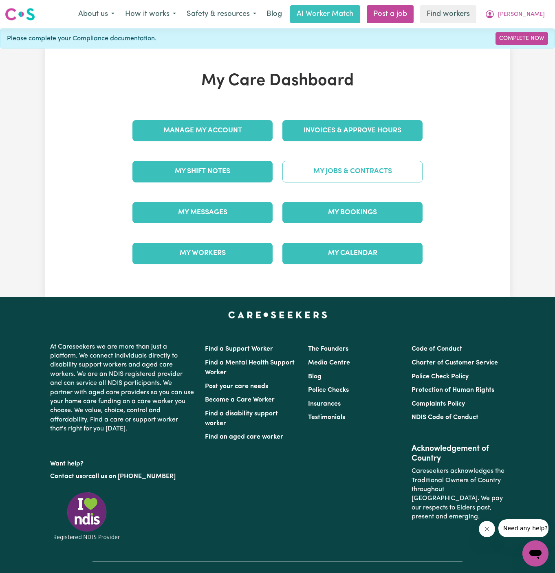
click at [384, 169] on link "My Jobs & Contracts" at bounding box center [352, 171] width 140 height 21
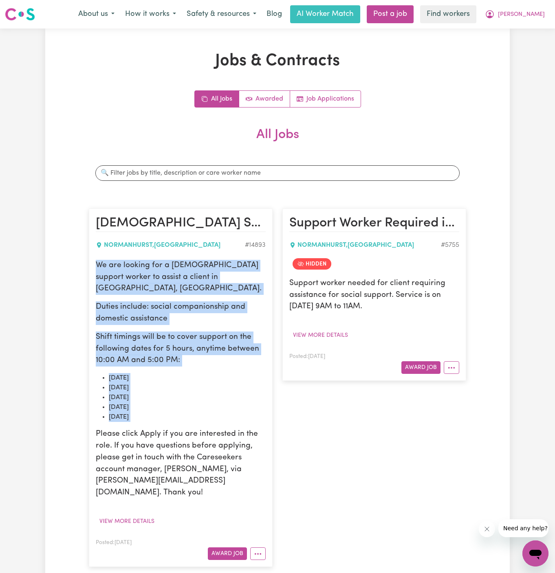
drag, startPoint x: 96, startPoint y: 264, endPoint x: 188, endPoint y: 413, distance: 175.4
click at [188, 413] on div "We are looking for a female support worker to assist a client in Normanhurst, N…" at bounding box center [181, 379] width 170 height 239
copy div "We are looking for a female support worker to assist a client in Normanhurst, N…"
click at [537, 16] on span "[PERSON_NAME]" at bounding box center [521, 14] width 47 height 9
click at [527, 39] on link "Logout" at bounding box center [517, 46] width 64 height 15
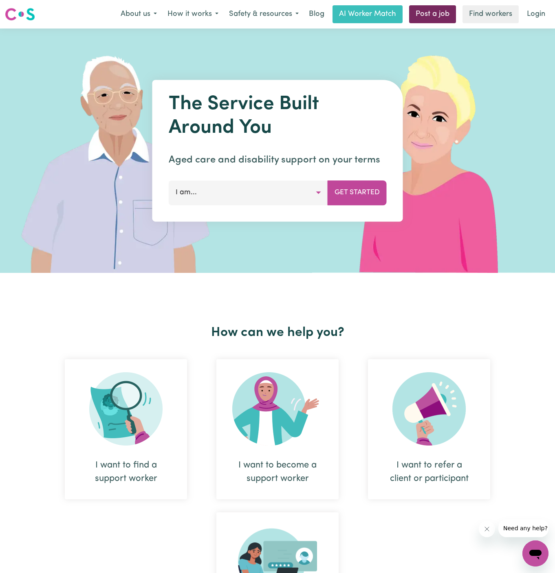
click at [440, 15] on link "Post a job" at bounding box center [432, 14] width 47 height 18
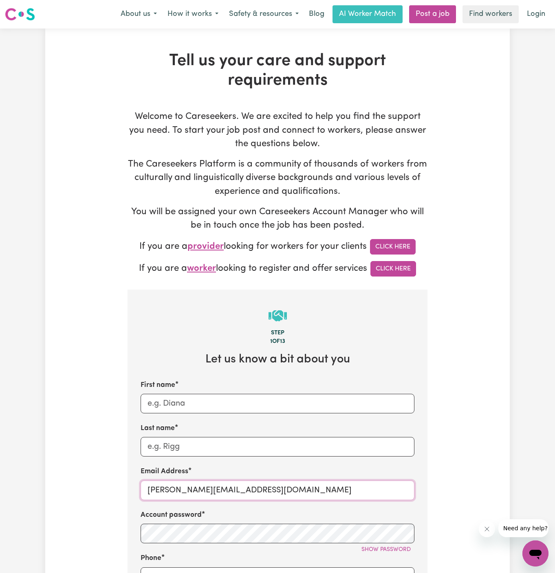
drag, startPoint x: 164, startPoint y: 492, endPoint x: 338, endPoint y: 492, distance: 174.7
click at [338, 492] on input "dyan@careseekers.com.au" at bounding box center [277, 490] width 274 height 20
click at [206, 483] on input "dyan@careseekers.com.au" at bounding box center [277, 490] width 274 height 20
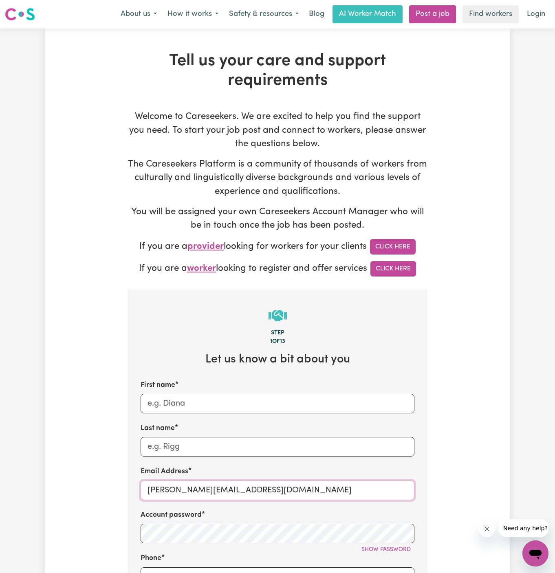
paste input "RhondaCF"
type input "RhondaCF@careseekers.com.au"
click at [216, 396] on input "First name" at bounding box center [277, 404] width 274 height 20
paste input "Rhonda - Chosen Family"
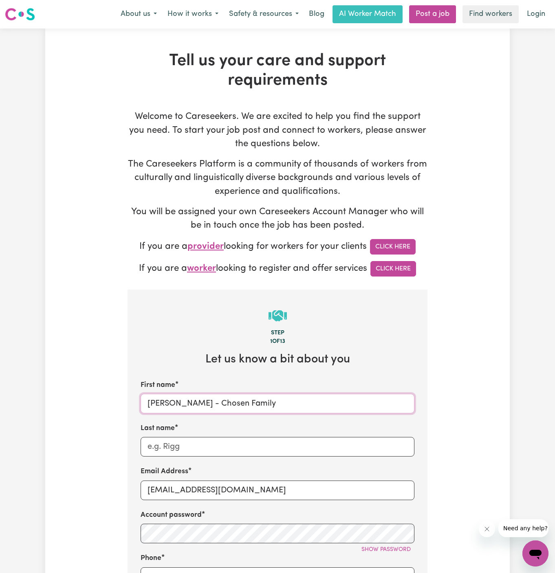
click at [212, 398] on input "Rhonda - Chosen Family" at bounding box center [277, 404] width 274 height 20
drag, startPoint x: 186, startPoint y: 403, endPoint x: 309, endPoint y: 398, distance: 123.1
click at [309, 398] on input "Rhonda - Chosen Family" at bounding box center [277, 404] width 274 height 20
type input "Rhonda -"
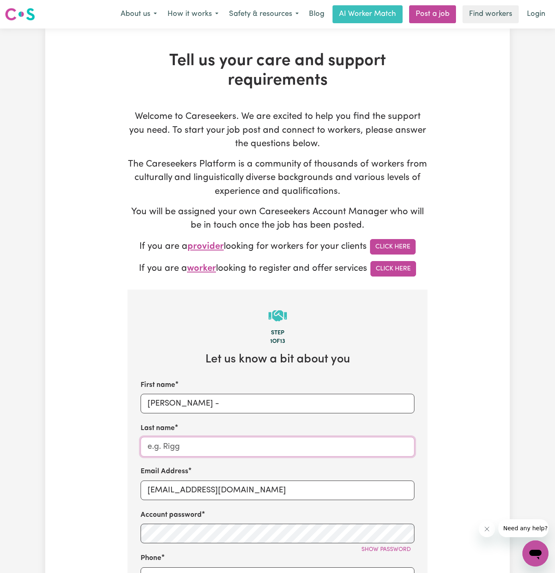
click at [314, 449] on input "Last name" at bounding box center [277, 447] width 274 height 20
paste input "Chosen Family"
type input "Chosen Family"
click at [256, 405] on input "Rhonda -" at bounding box center [277, 404] width 274 height 20
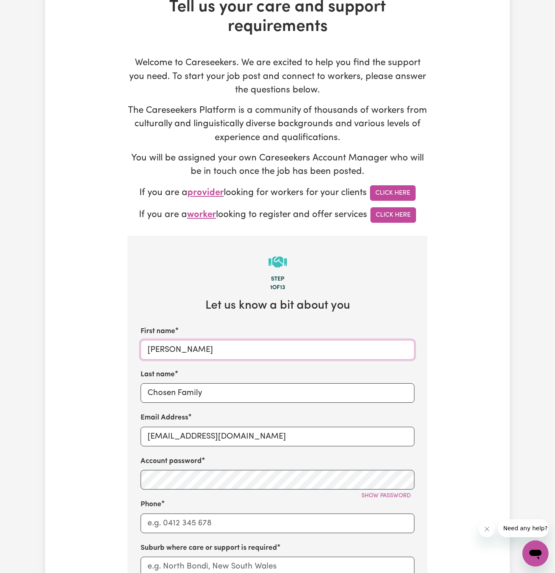
scroll to position [120, 0]
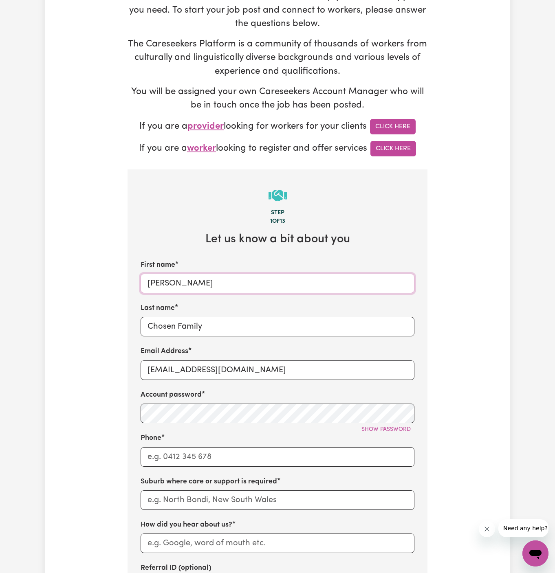
type input "Rhonda"
click at [200, 451] on input "Phone" at bounding box center [277, 457] width 274 height 20
type input "1300765465"
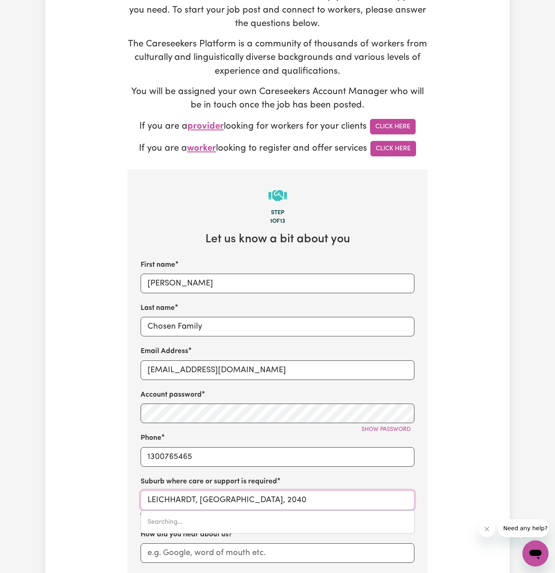
click at [197, 493] on input "LEICHHARDT, New South Wales, 2040" at bounding box center [277, 500] width 274 height 20
click at [197, 496] on input "LEICHHARDT, New South Wales, 2040" at bounding box center [277, 500] width 274 height 20
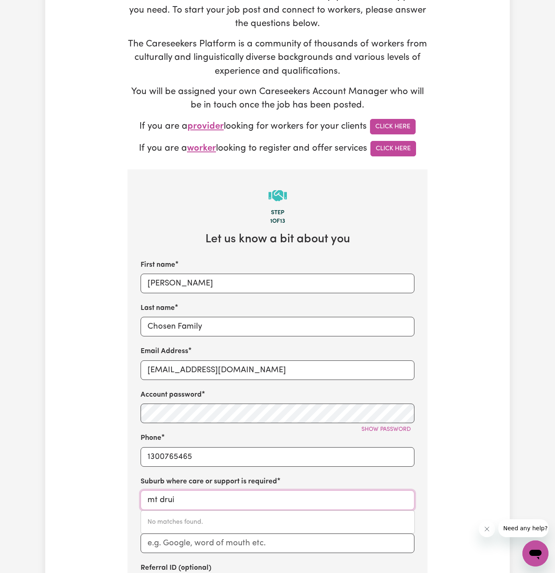
click at [197, 496] on input "mt drui" at bounding box center [277, 500] width 274 height 20
click at [156, 498] on input "mt druitt" at bounding box center [277, 500] width 274 height 20
type input "mount druitt"
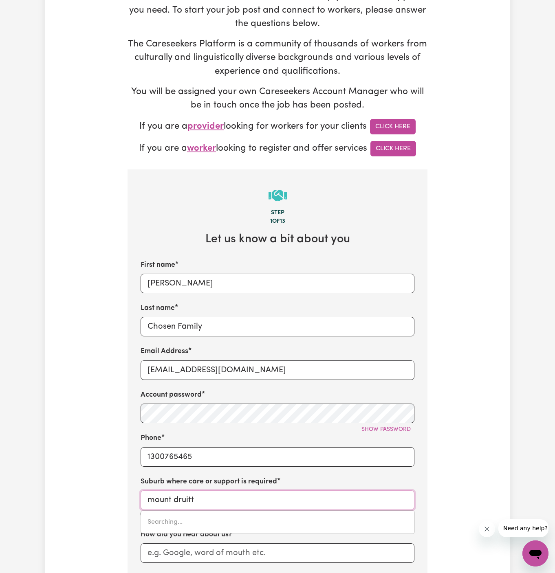
type input "mount druitt, New South Wales, 2770"
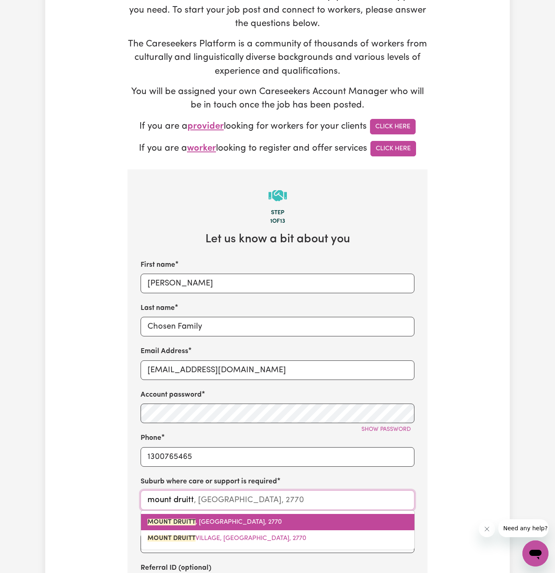
click at [232, 519] on span "MOUNT DRUITT , New South Wales, 2770" at bounding box center [214, 522] width 134 height 7
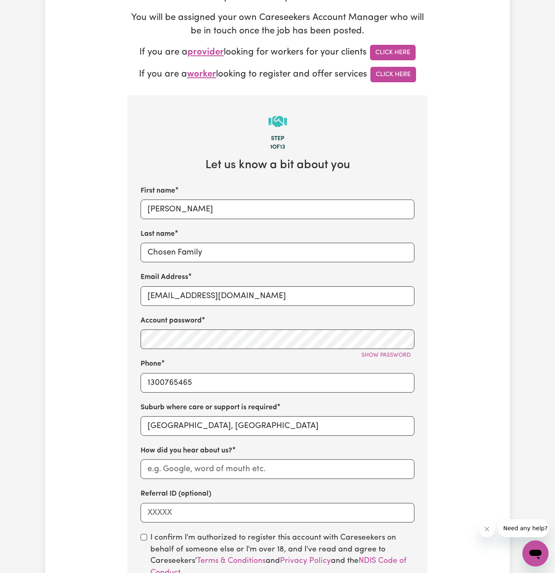
scroll to position [215, 0]
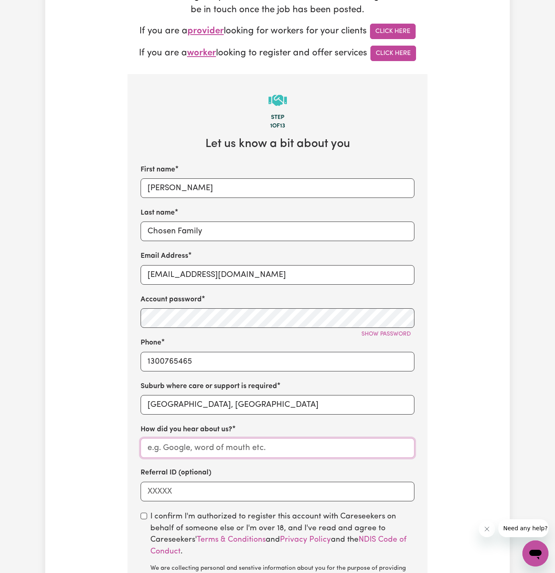
click at [242, 447] on input "How did you hear about us?" at bounding box center [277, 448] width 274 height 20
paste input "Chosen Family"
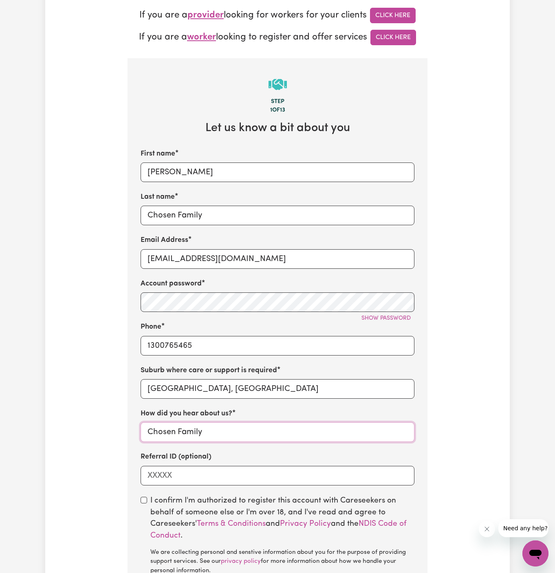
scroll to position [265, 0]
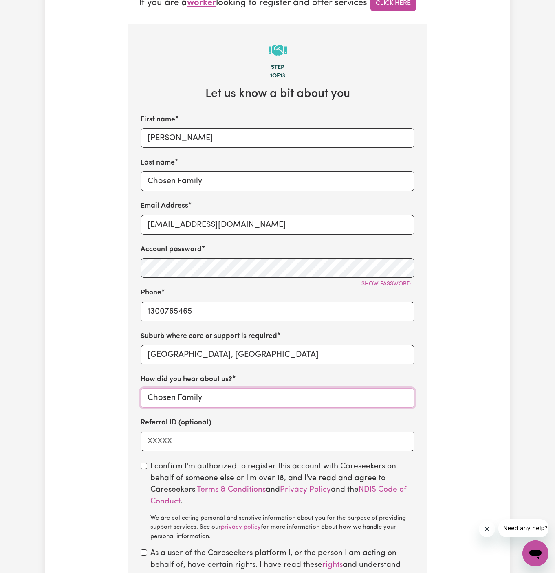
type input "Chosen Family"
click at [143, 470] on div "I confirm I'm authorized to register this account with Careseekers on behalf of…" at bounding box center [277, 501] width 274 height 81
click at [143, 467] on input "checkbox" at bounding box center [143, 466] width 7 height 7
checkbox input "true"
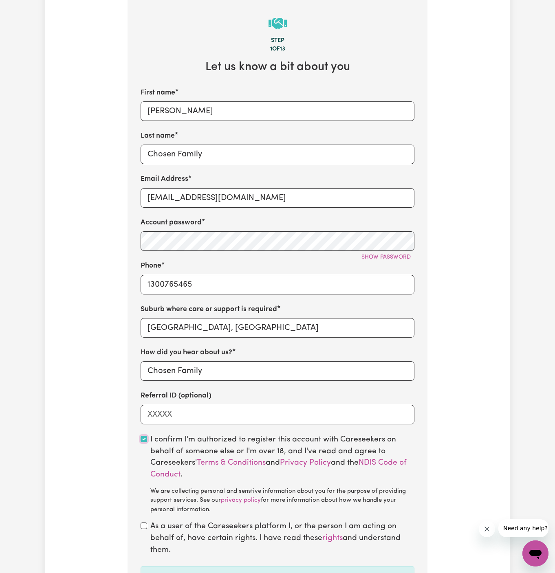
scroll to position [341, 0]
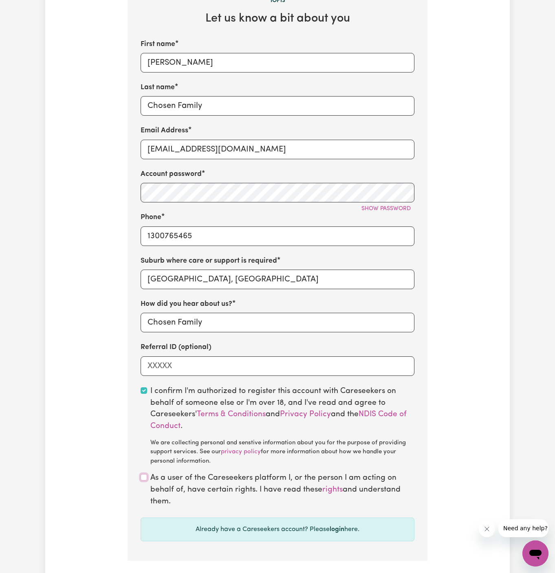
click at [144, 479] on input "checkbox" at bounding box center [143, 477] width 7 height 7
checkbox input "true"
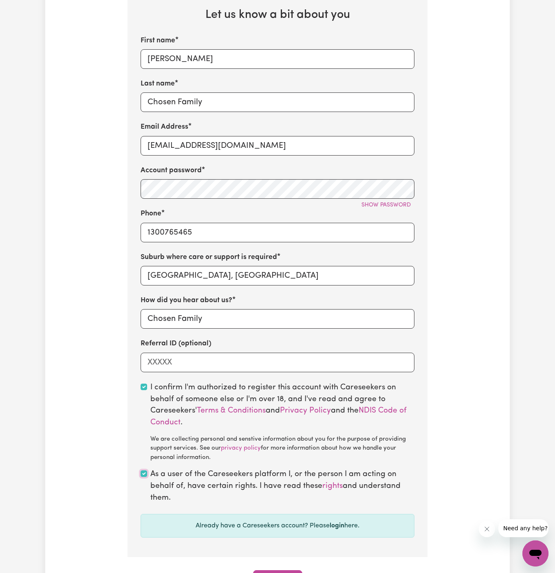
scroll to position [370, 0]
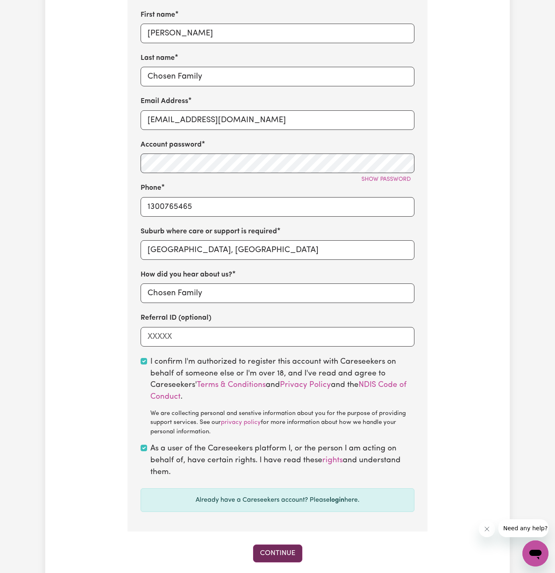
click at [288, 549] on button "Continue" at bounding box center [277, 553] width 49 height 18
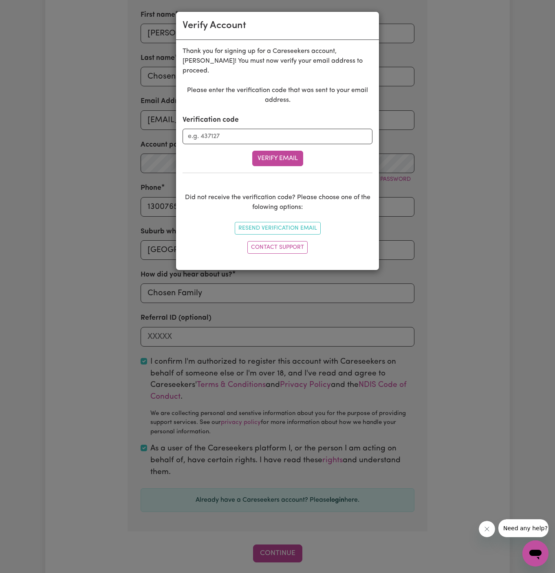
click at [217, 137] on form "Verification code Verify Email" at bounding box center [277, 140] width 190 height 51
click at [217, 135] on form "Verification code Verify Email" at bounding box center [277, 140] width 190 height 51
click at [235, 118] on div "Verification code" at bounding box center [277, 129] width 190 height 29
click at [234, 129] on input "Verification code" at bounding box center [277, 136] width 190 height 15
paste input "244822"
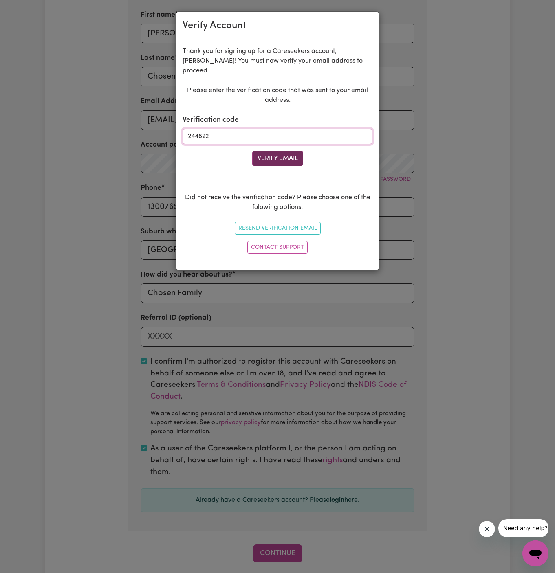
type input "244822"
click at [287, 152] on button "Verify Email" at bounding box center [277, 158] width 51 height 15
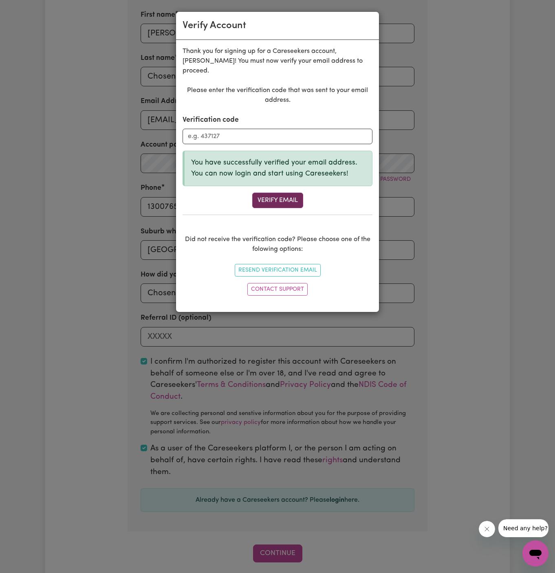
scroll to position [280, 0]
